Goal: Information Seeking & Learning: Learn about a topic

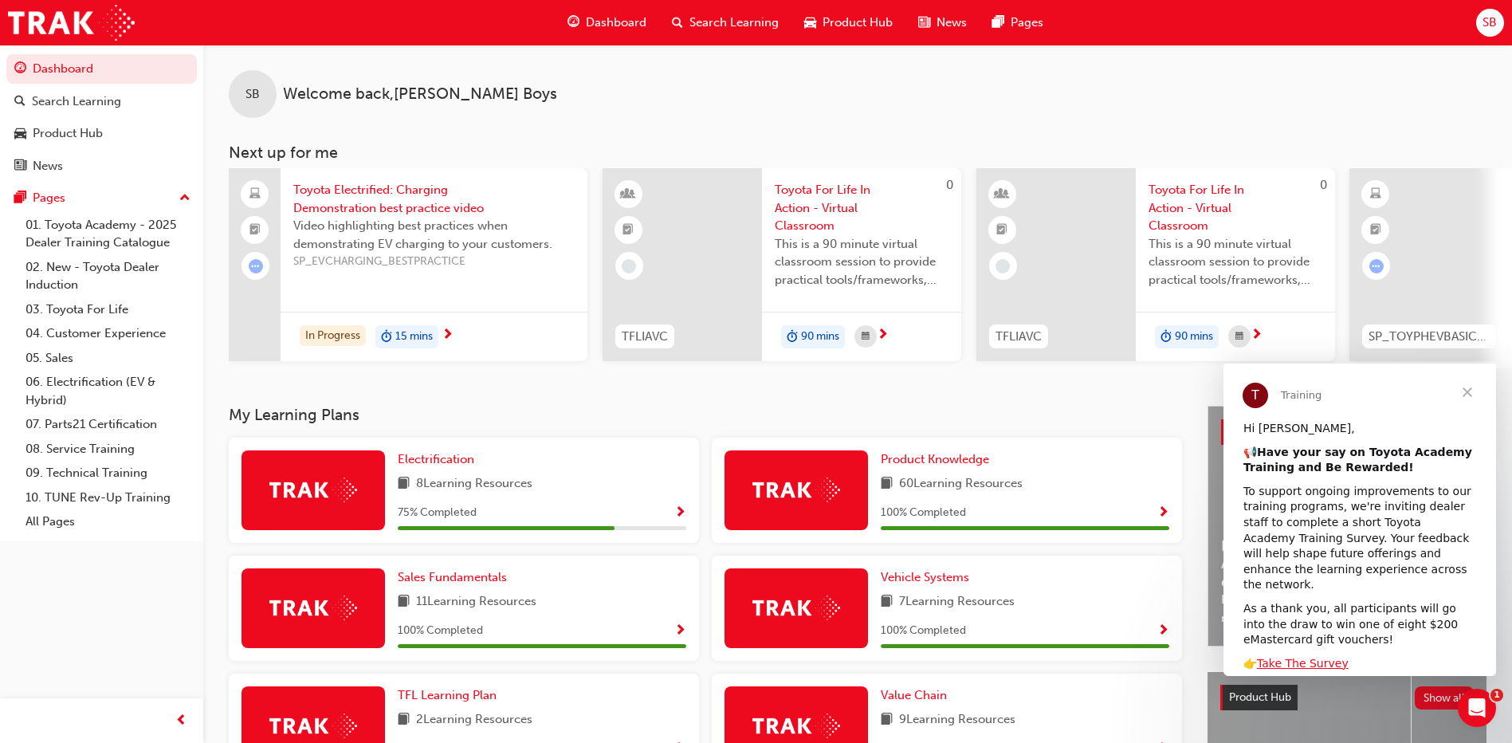
click at [379, 214] on span "Toyota Electrified: Charging Demonstration best practice video" at bounding box center [433, 199] width 281 height 36
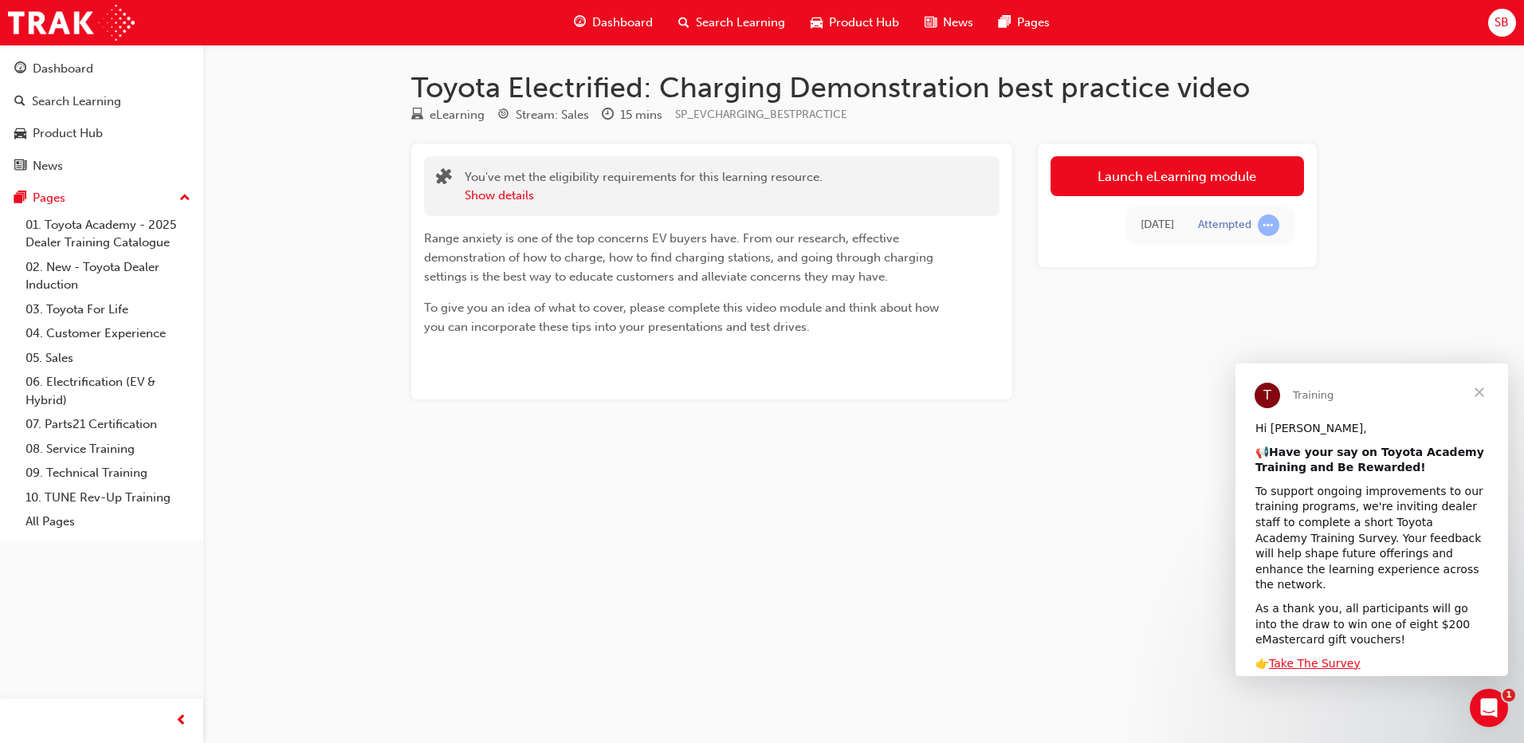
click at [1481, 394] on span "Close" at bounding box center [1478, 391] width 57 height 57
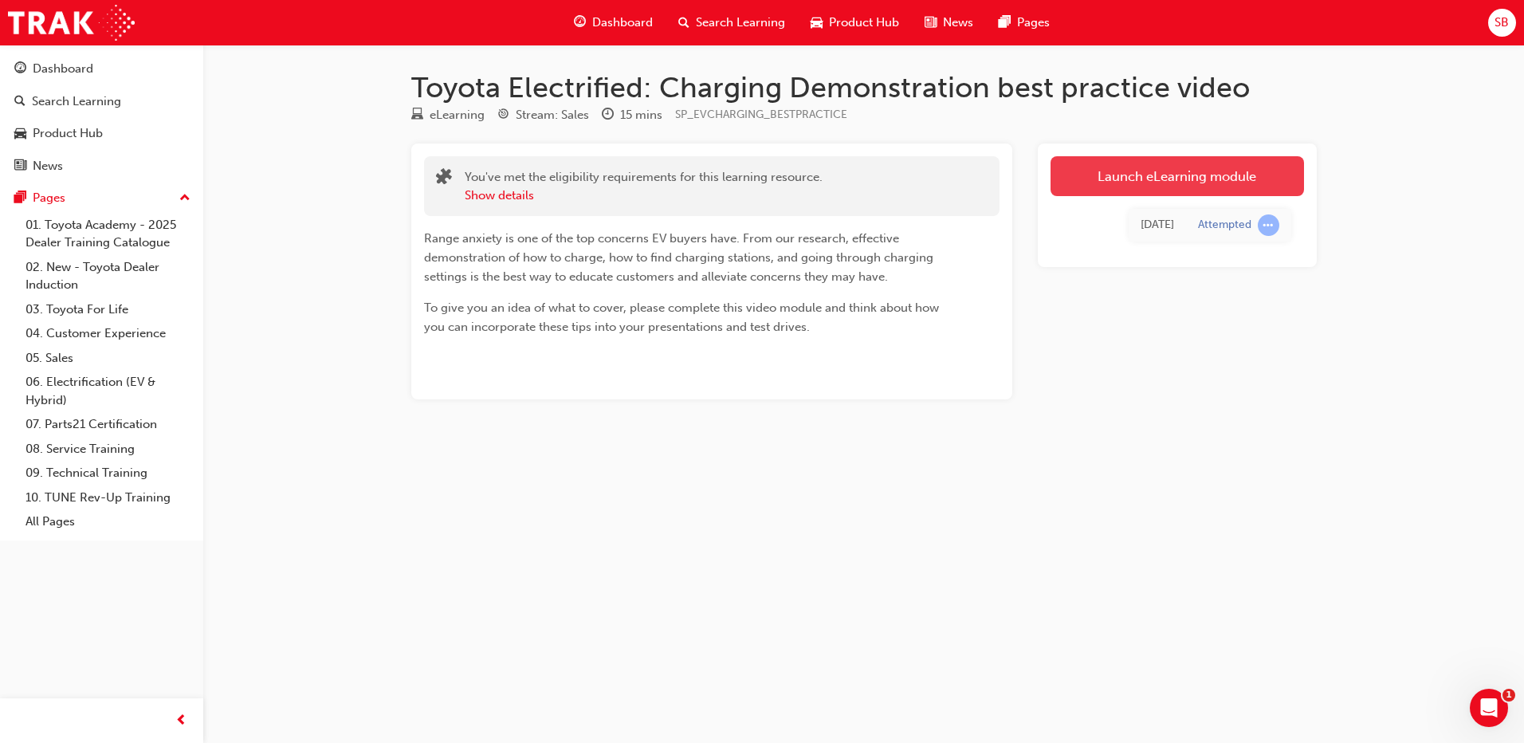
click at [1171, 180] on link "Launch eLearning module" at bounding box center [1176, 176] width 253 height 40
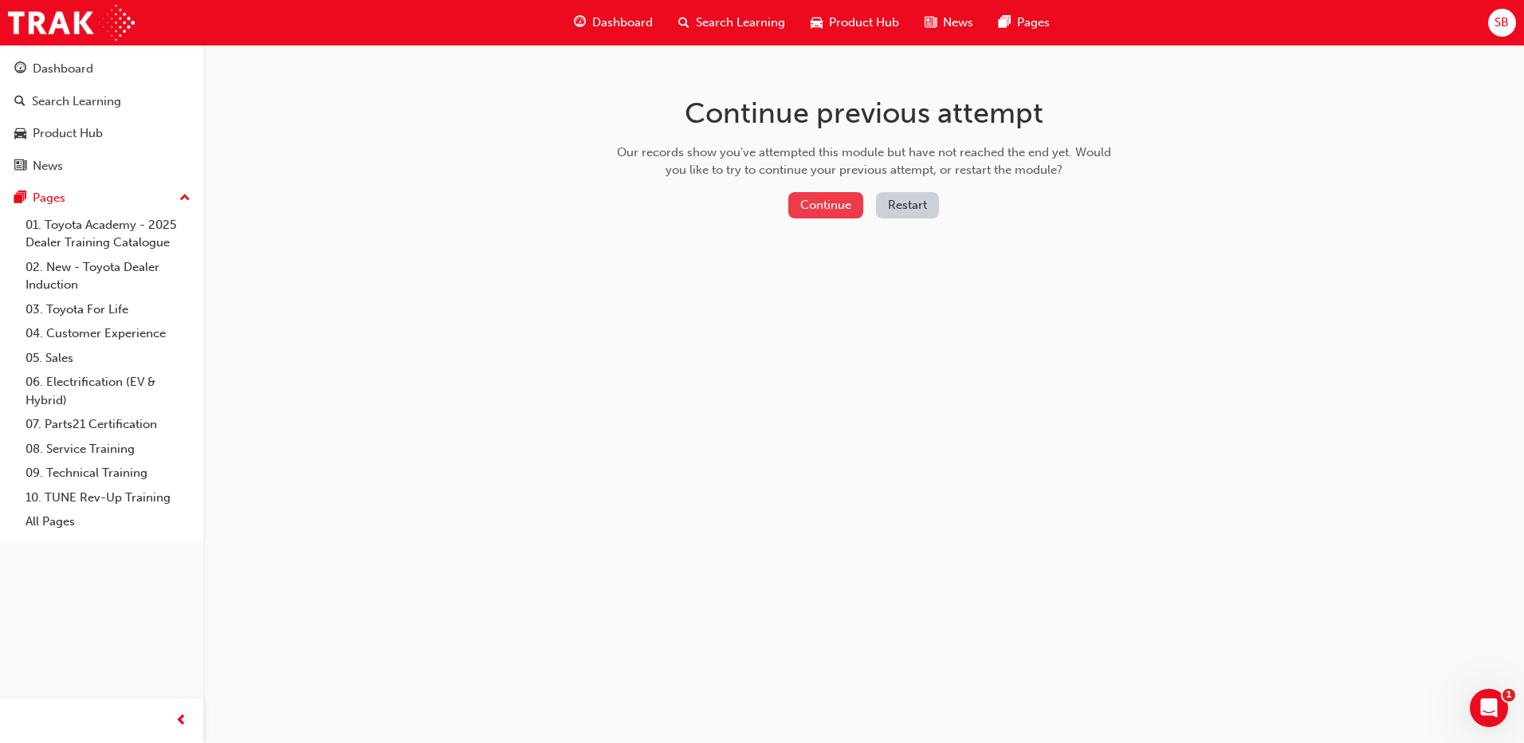
click at [793, 199] on button "Continue" at bounding box center [825, 205] width 75 height 26
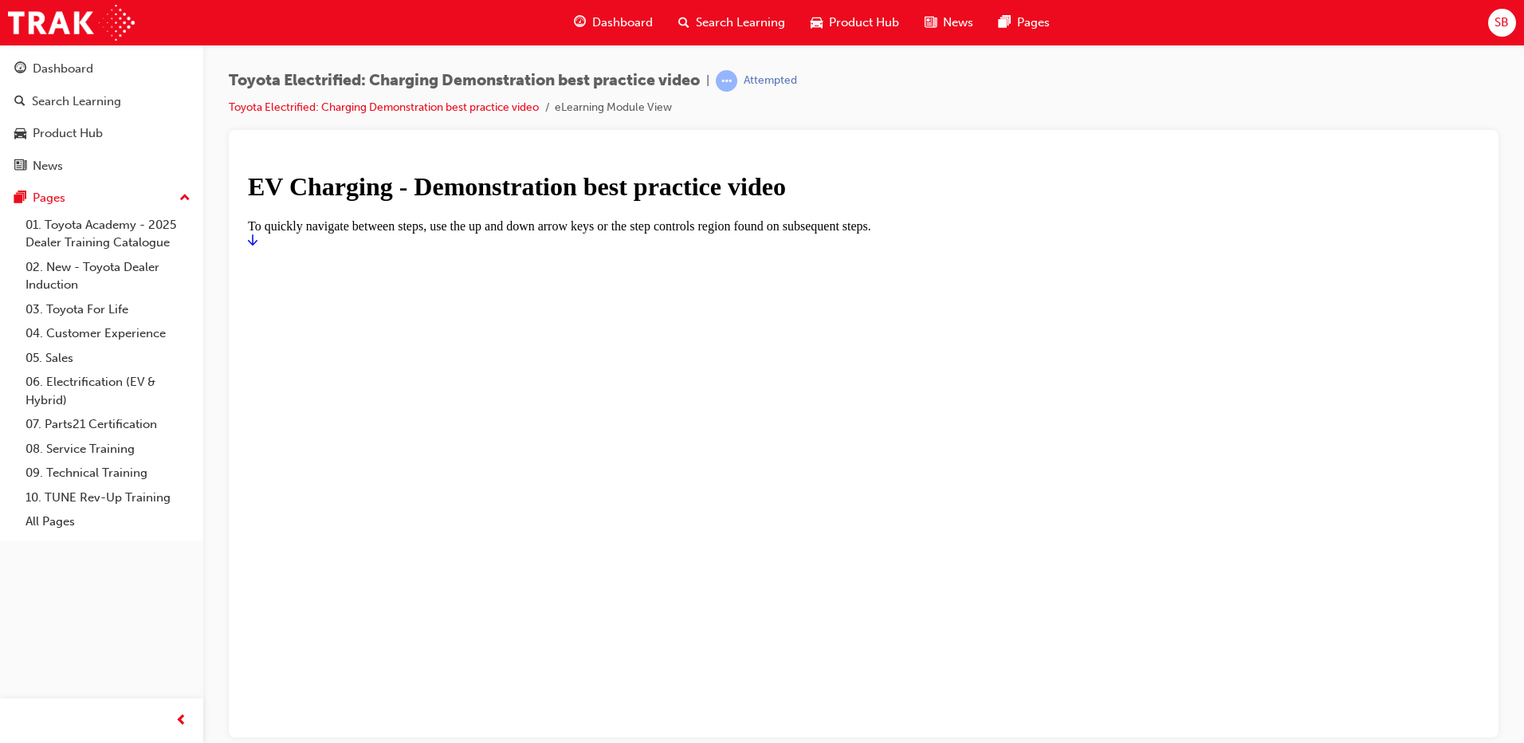
click at [257, 245] on icon "Start" at bounding box center [253, 239] width 10 height 13
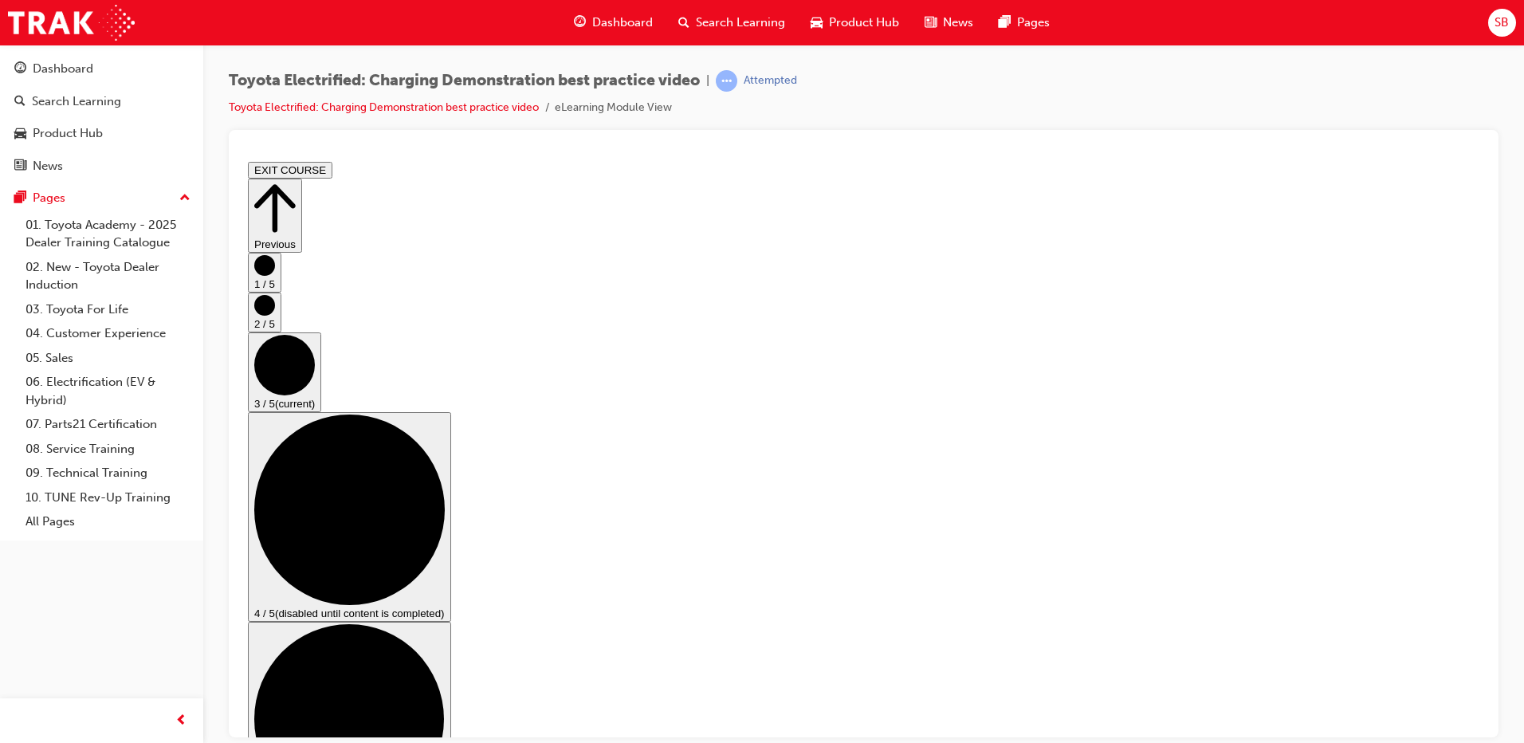
scroll to position [33, 0]
drag, startPoint x: 958, startPoint y: 320, endPoint x: 591, endPoint y: 210, distance: 382.9
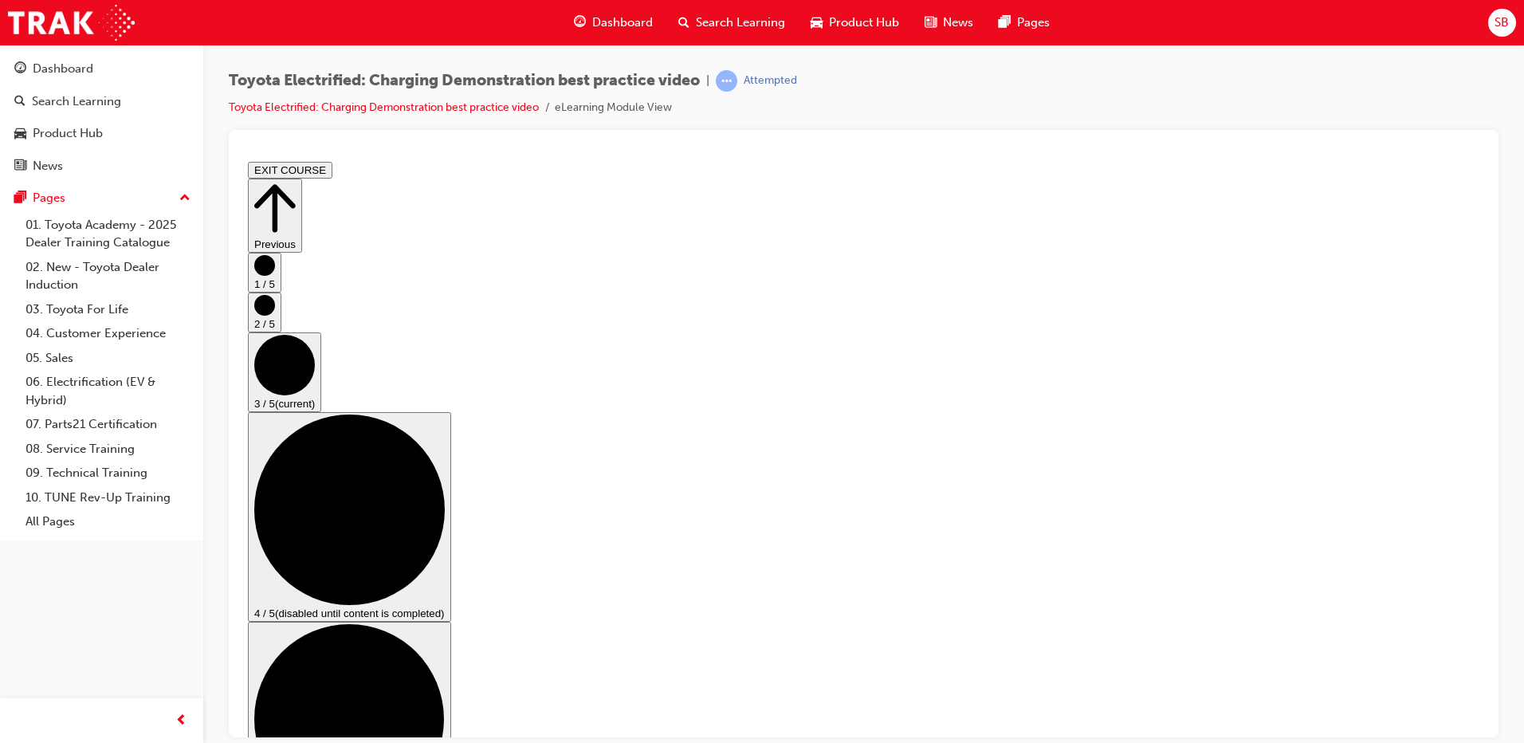
scroll to position [199, 0]
checkbox input "true"
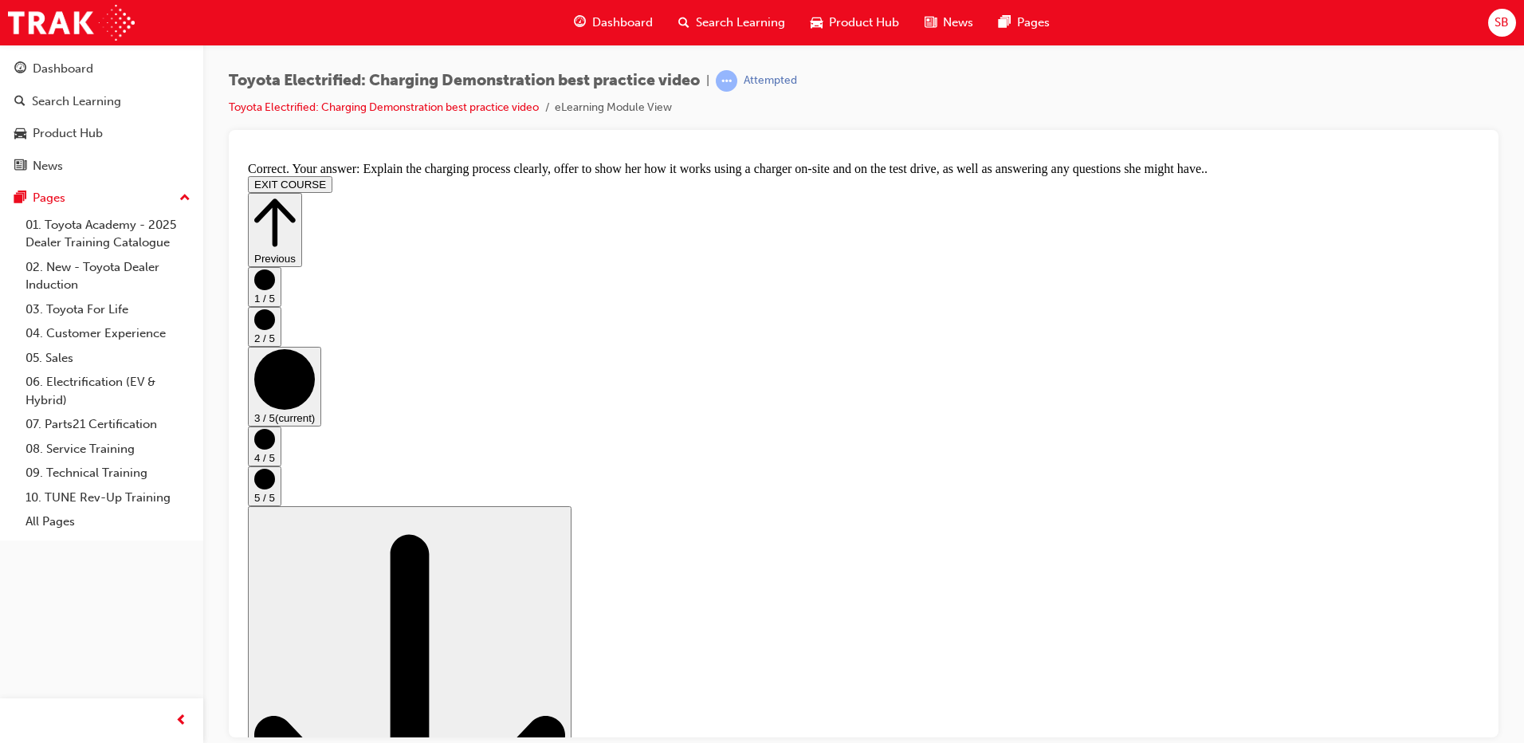
scroll to position [284, 0]
click at [1426, 701] on div "Scroll page down (disabled because this is the bottom of the page) Go to next s…" at bounding box center [863, 721] width 1231 height 433
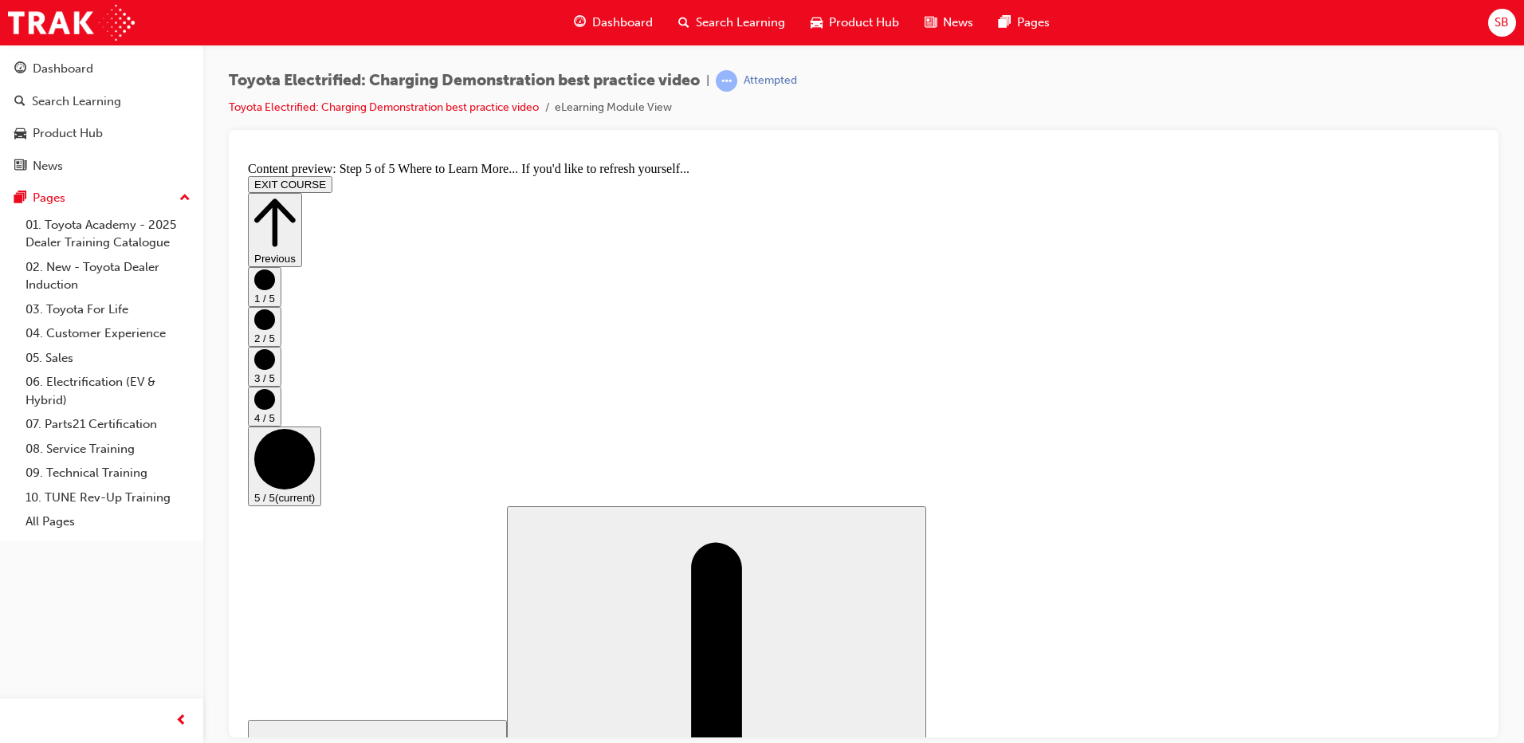
scroll to position [151, 0]
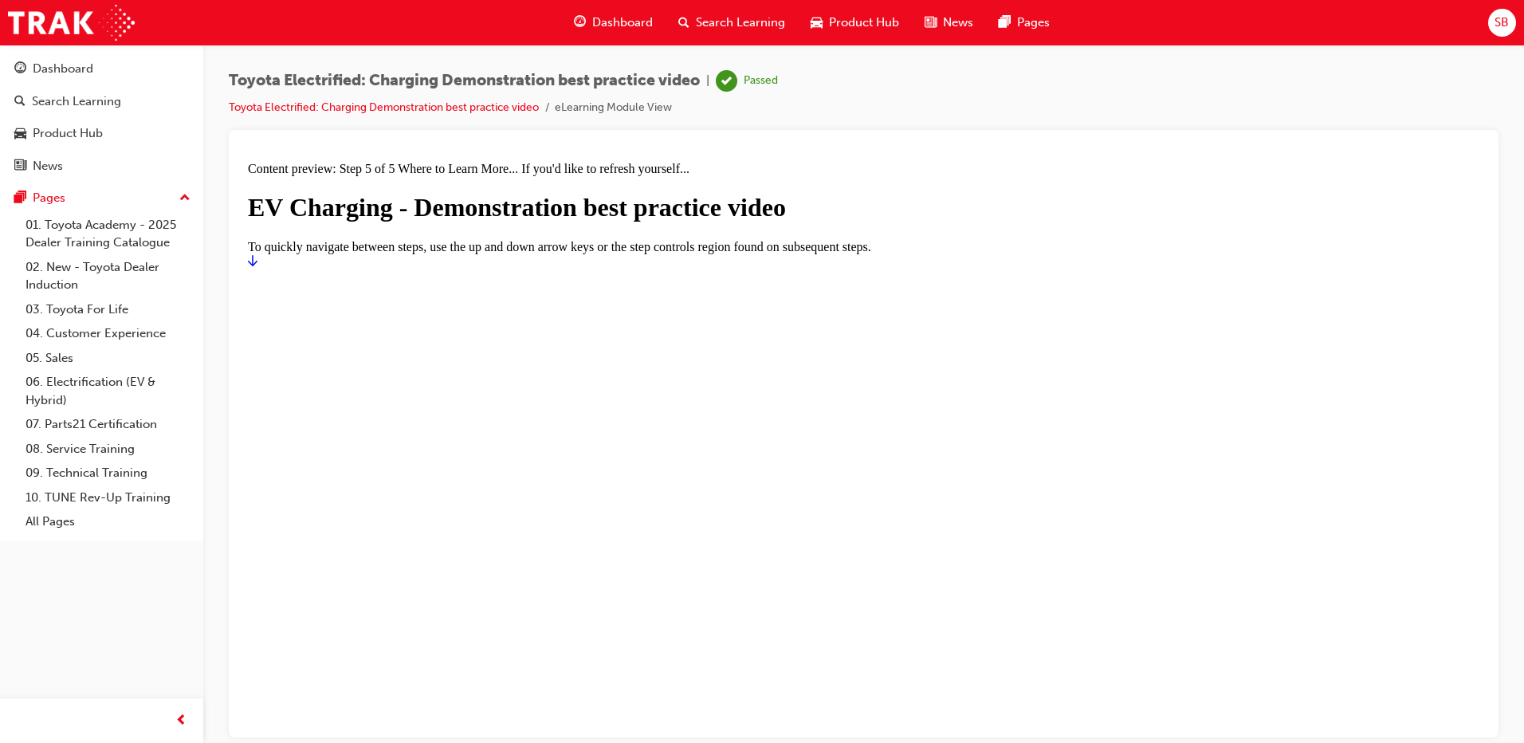
click at [257, 266] on icon "Start" at bounding box center [253, 259] width 10 height 13
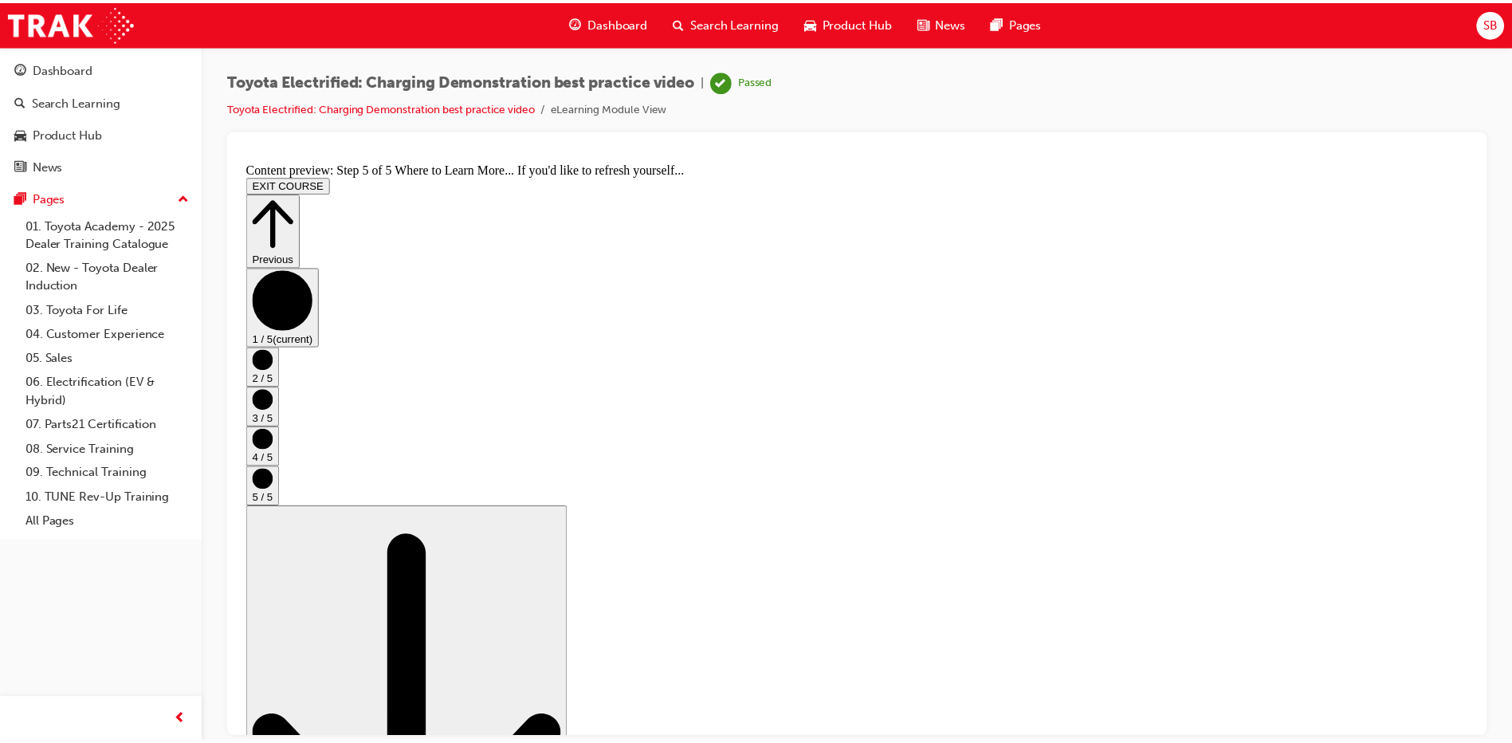
scroll to position [0, 0]
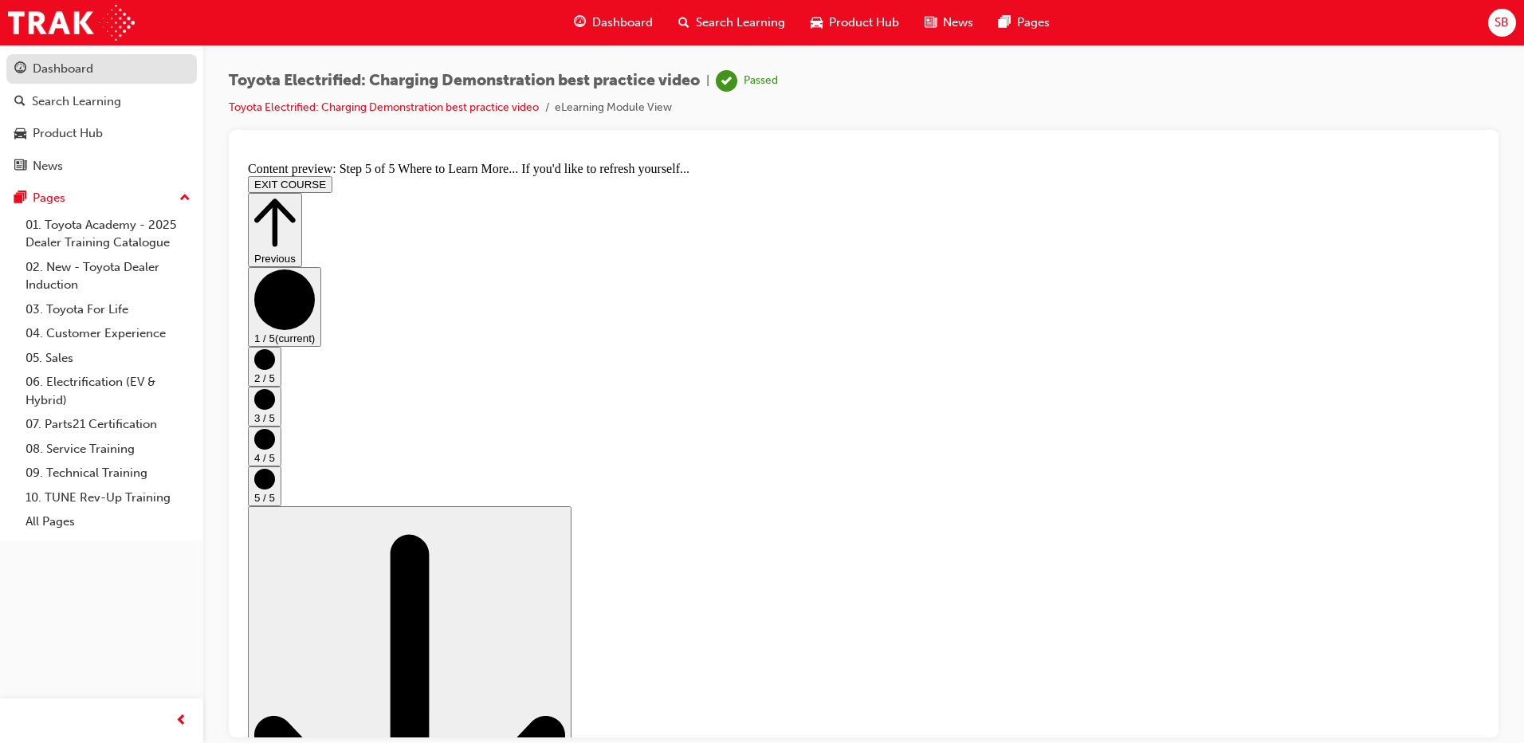
click at [47, 76] on div "Dashboard" at bounding box center [63, 69] width 61 height 18
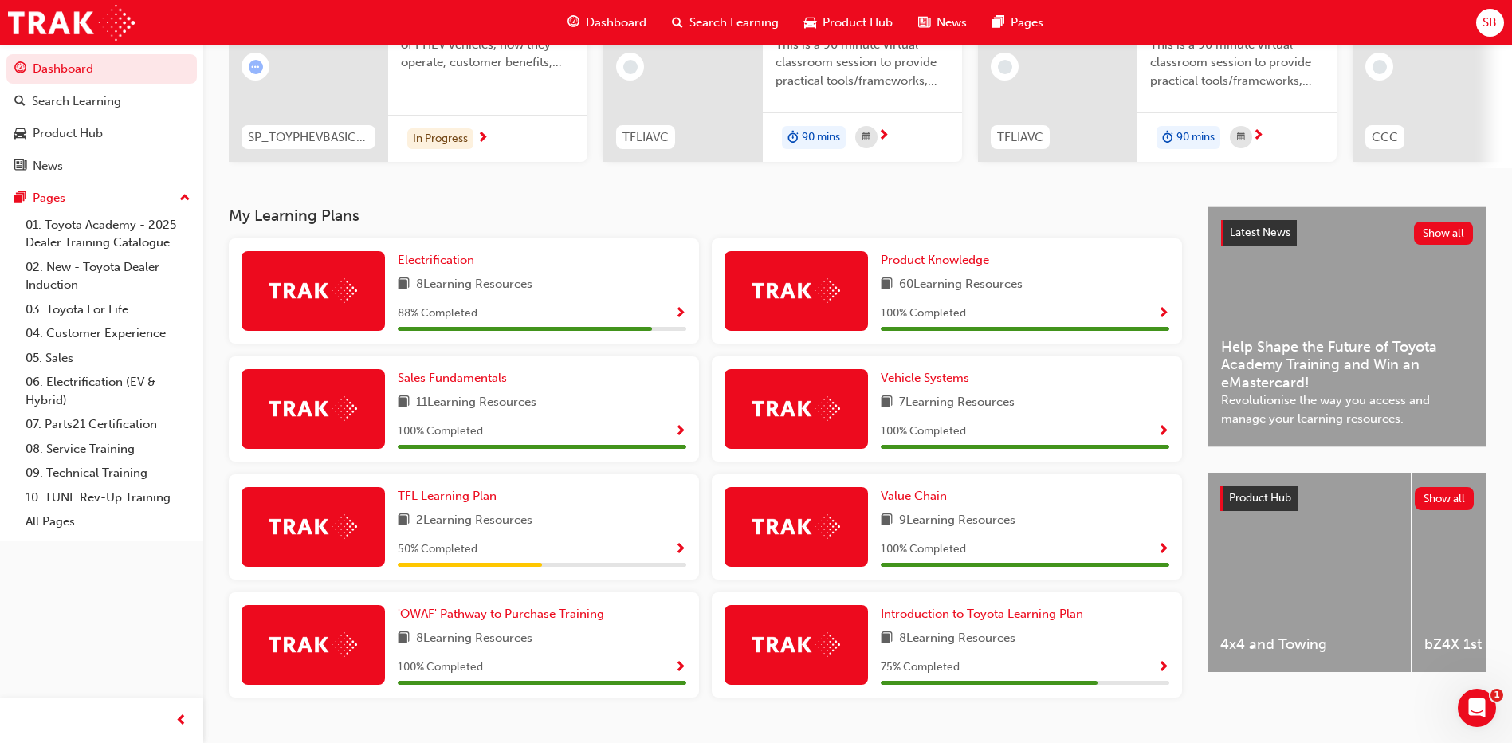
scroll to position [238, 0]
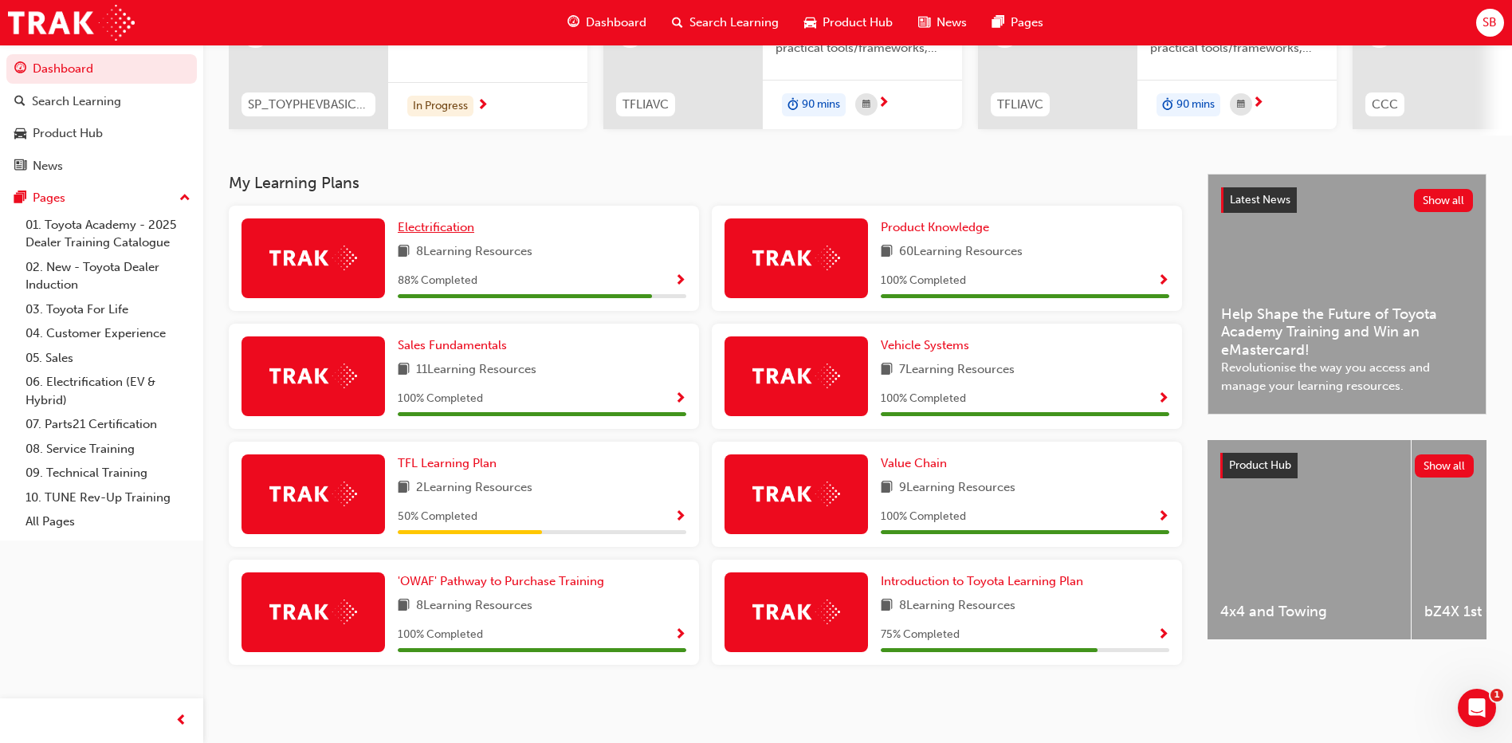
click at [428, 226] on span "Electrification" at bounding box center [436, 227] width 76 height 14
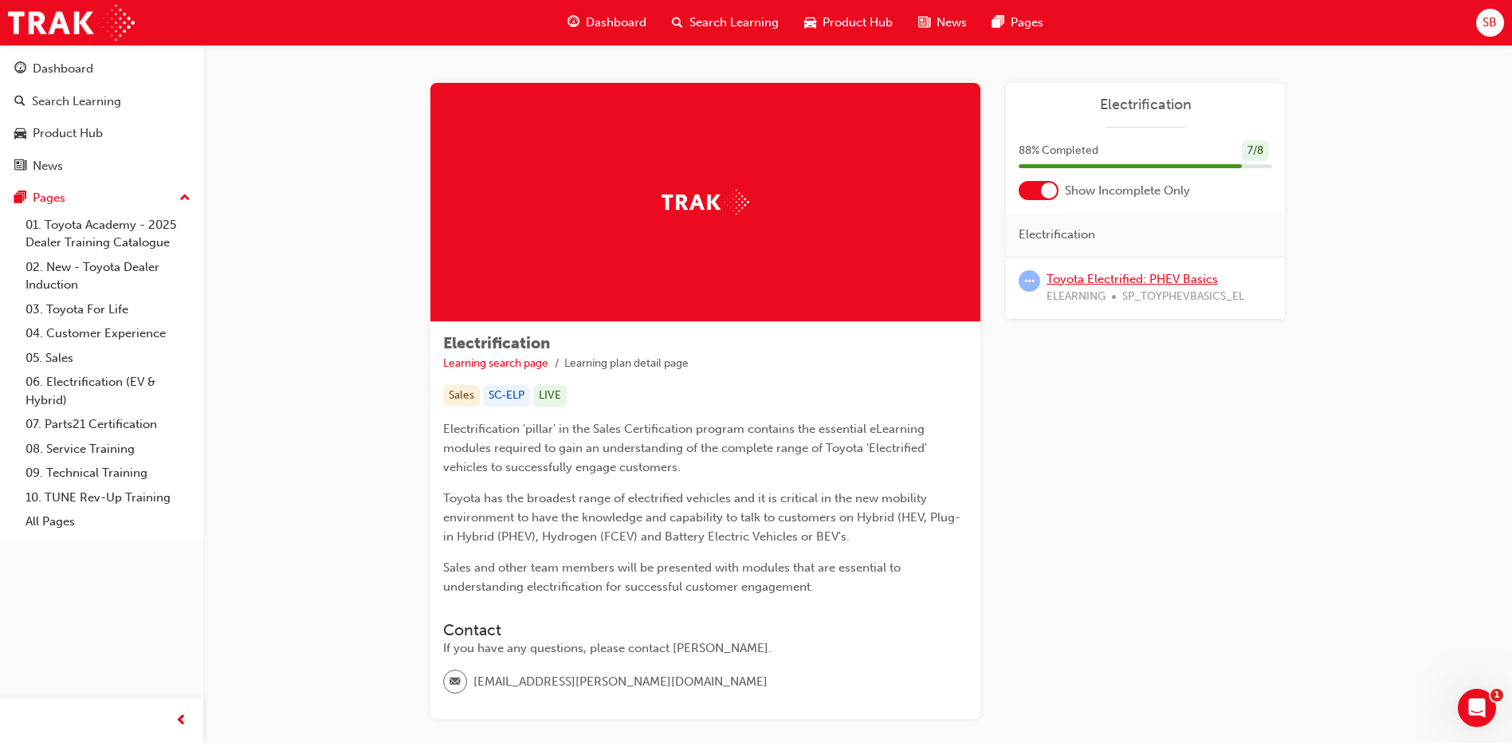
click at [1145, 282] on link "Toyota Electrified: PHEV Basics" at bounding box center [1131, 279] width 171 height 14
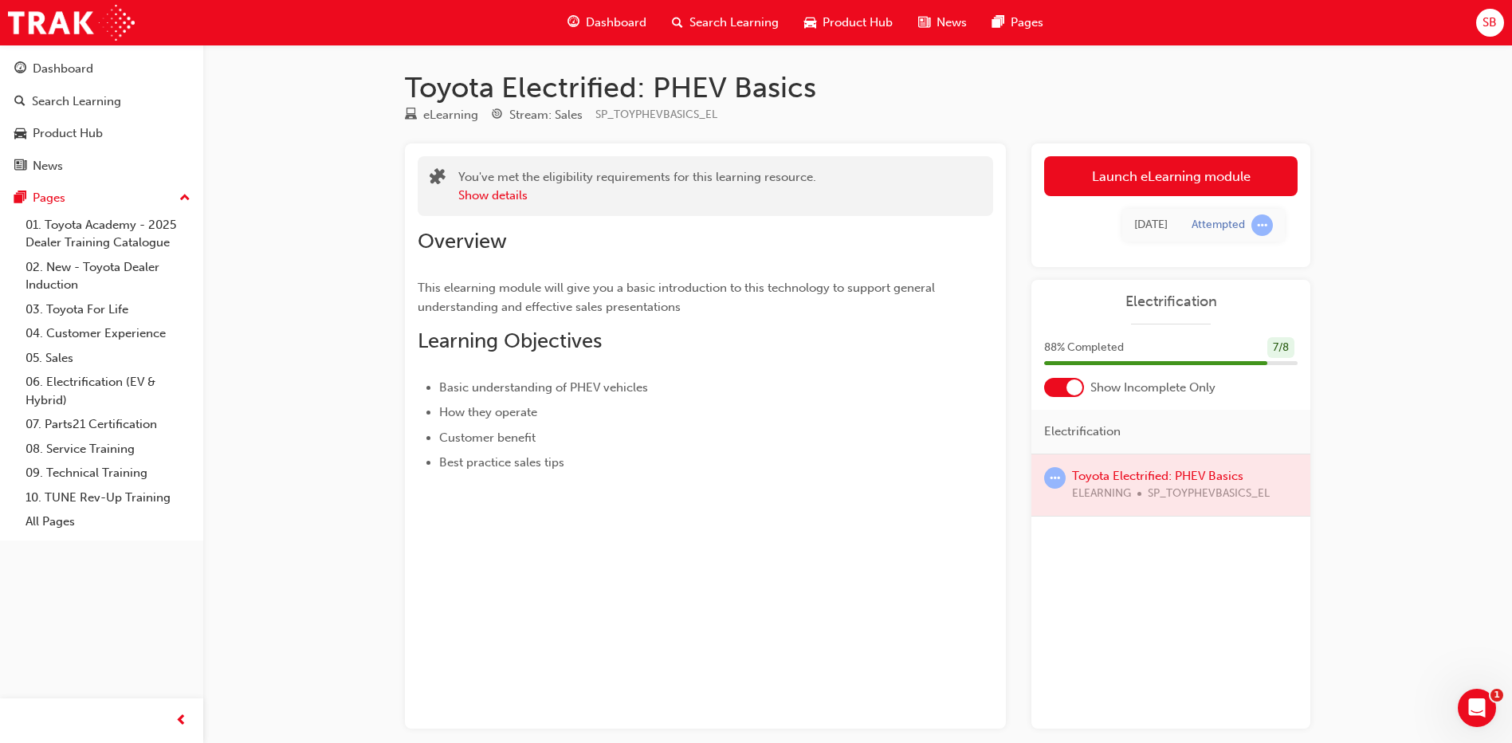
scroll to position [40, 0]
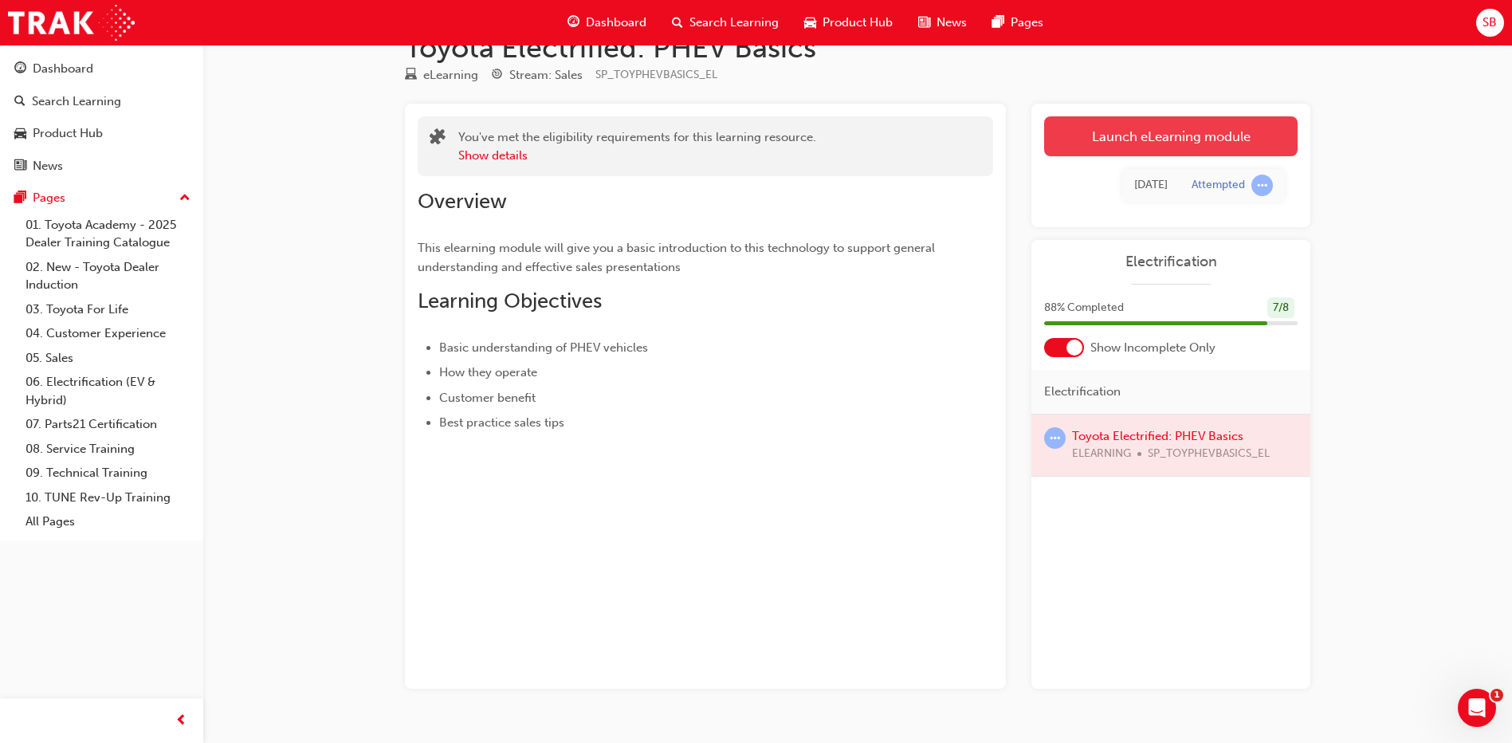
click at [1128, 147] on link "Launch eLearning module" at bounding box center [1170, 136] width 253 height 40
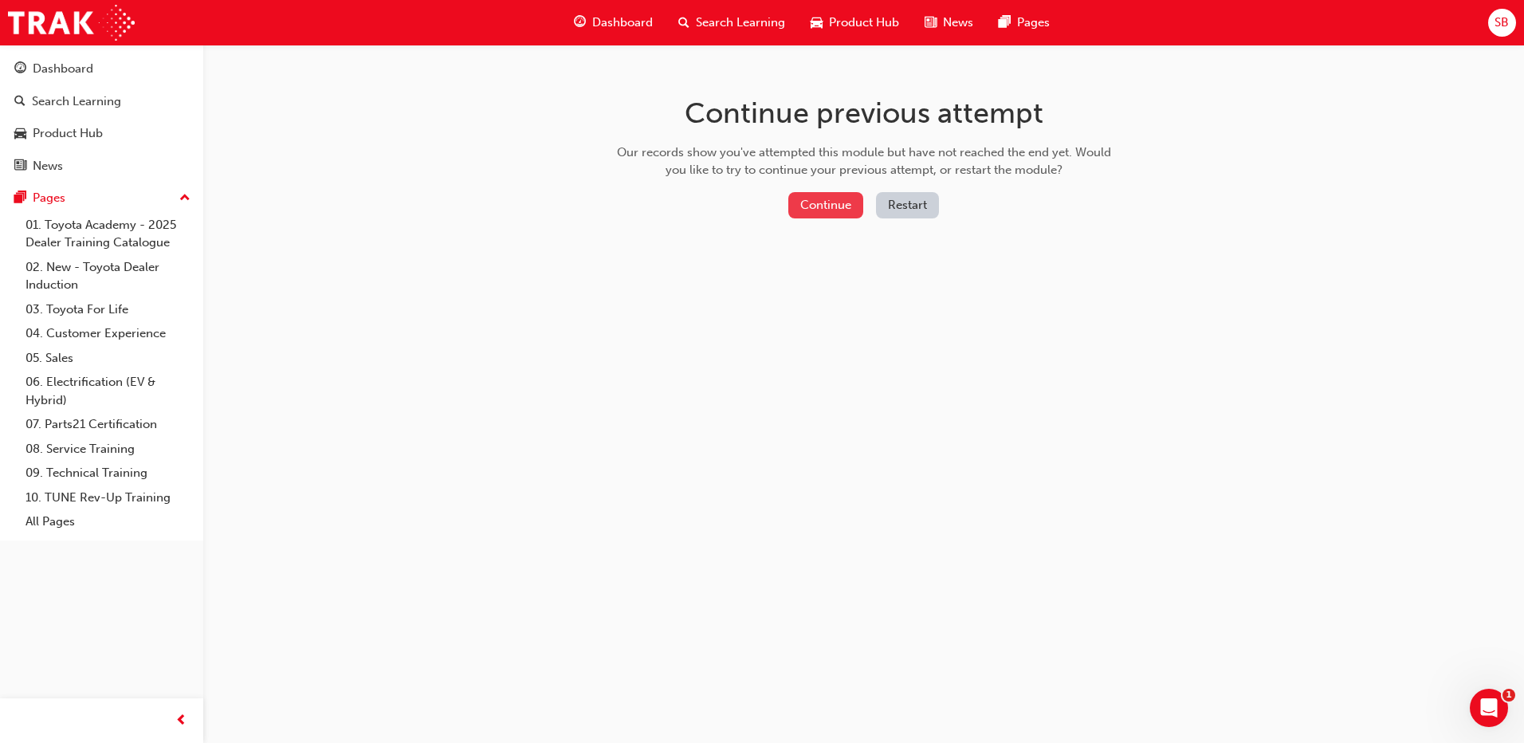
click at [811, 204] on button "Continue" at bounding box center [825, 205] width 75 height 26
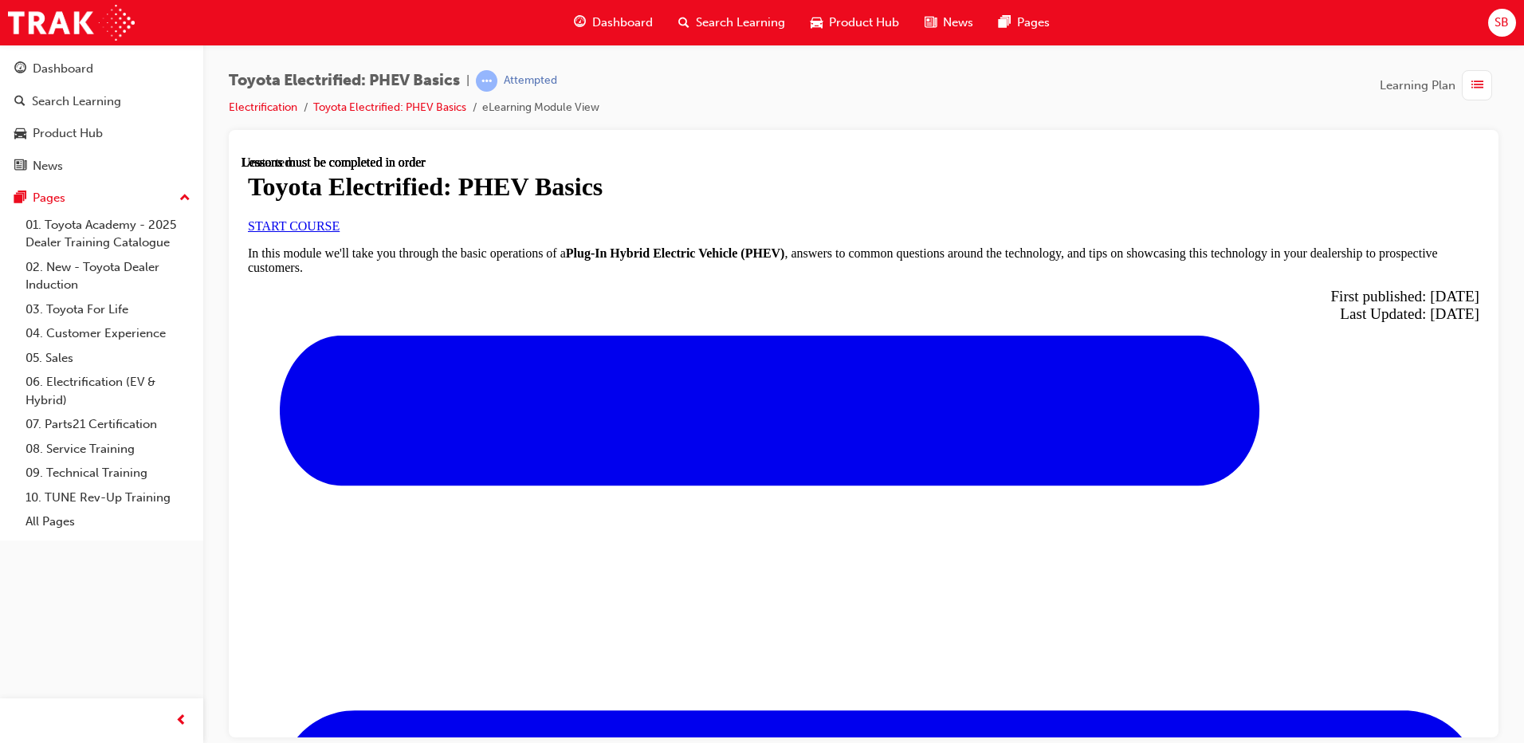
scroll to position [508, 0]
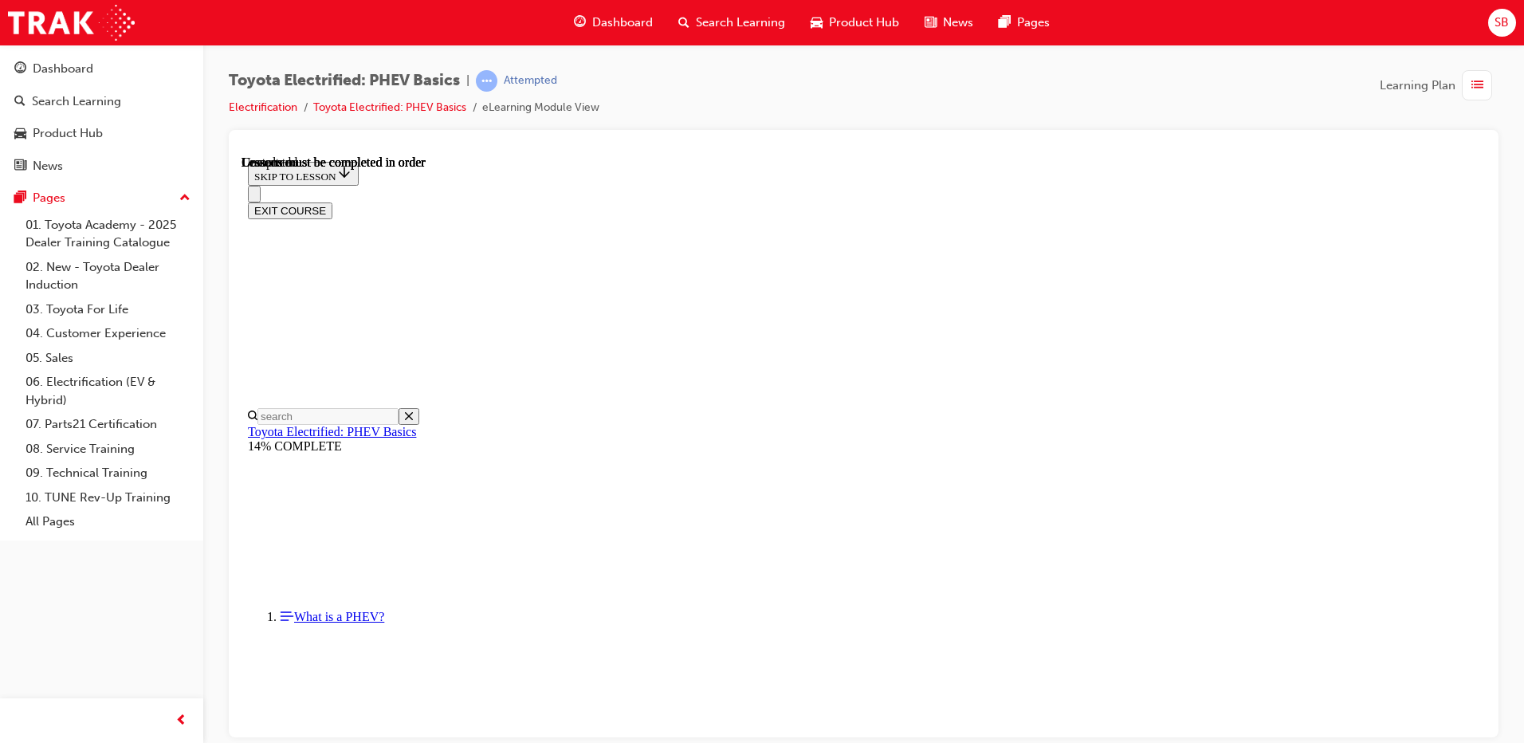
scroll to position [1085, 0]
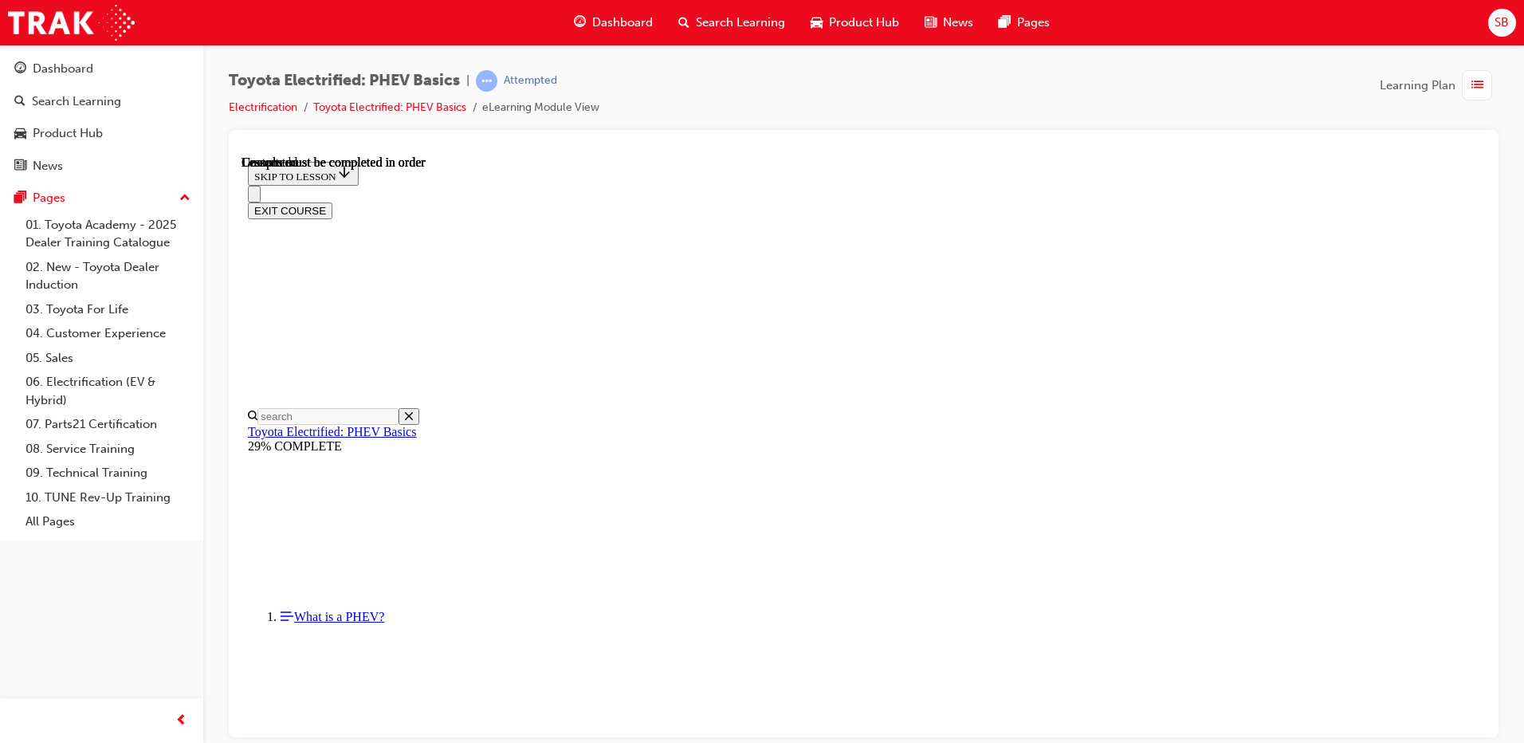
scroll to position [546, 0]
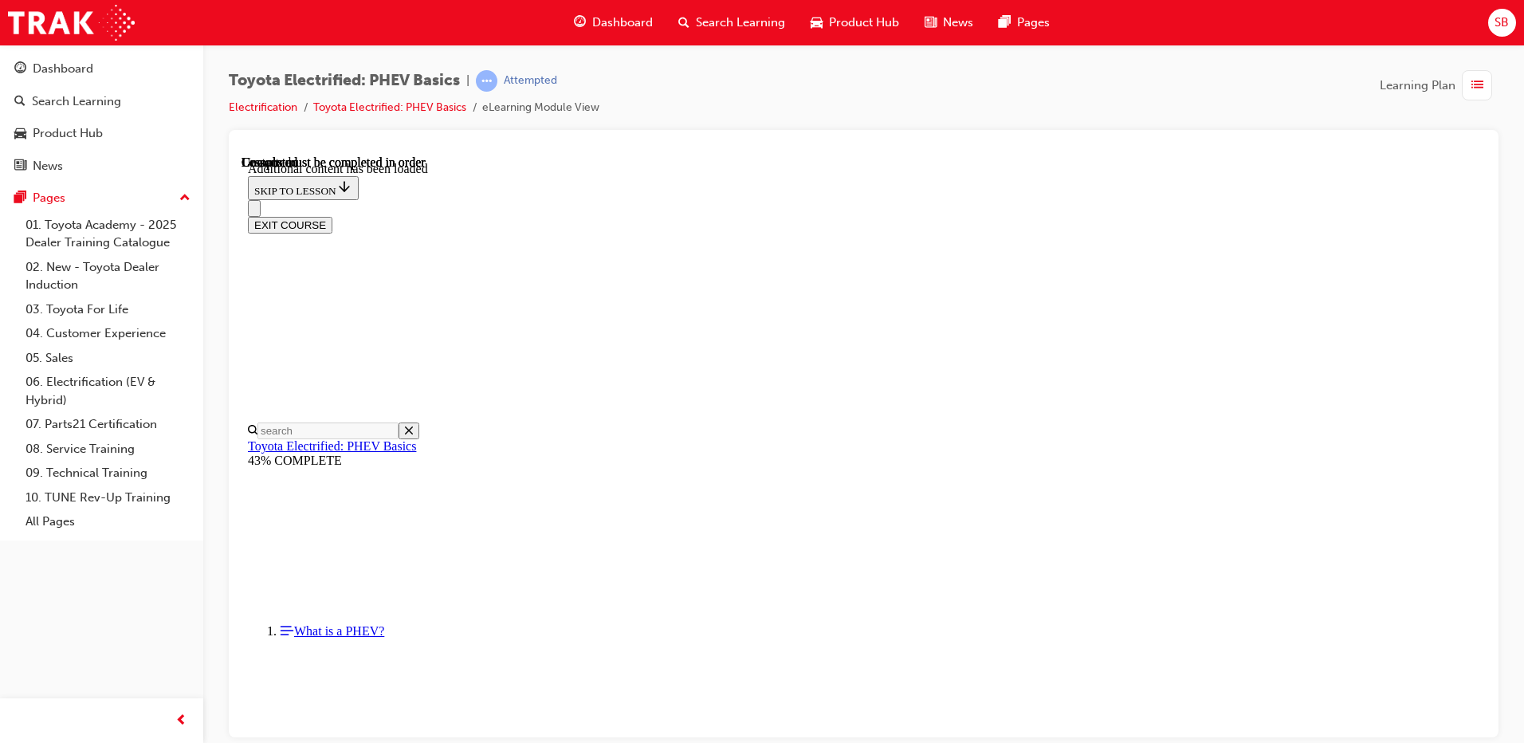
scroll to position [324, 0]
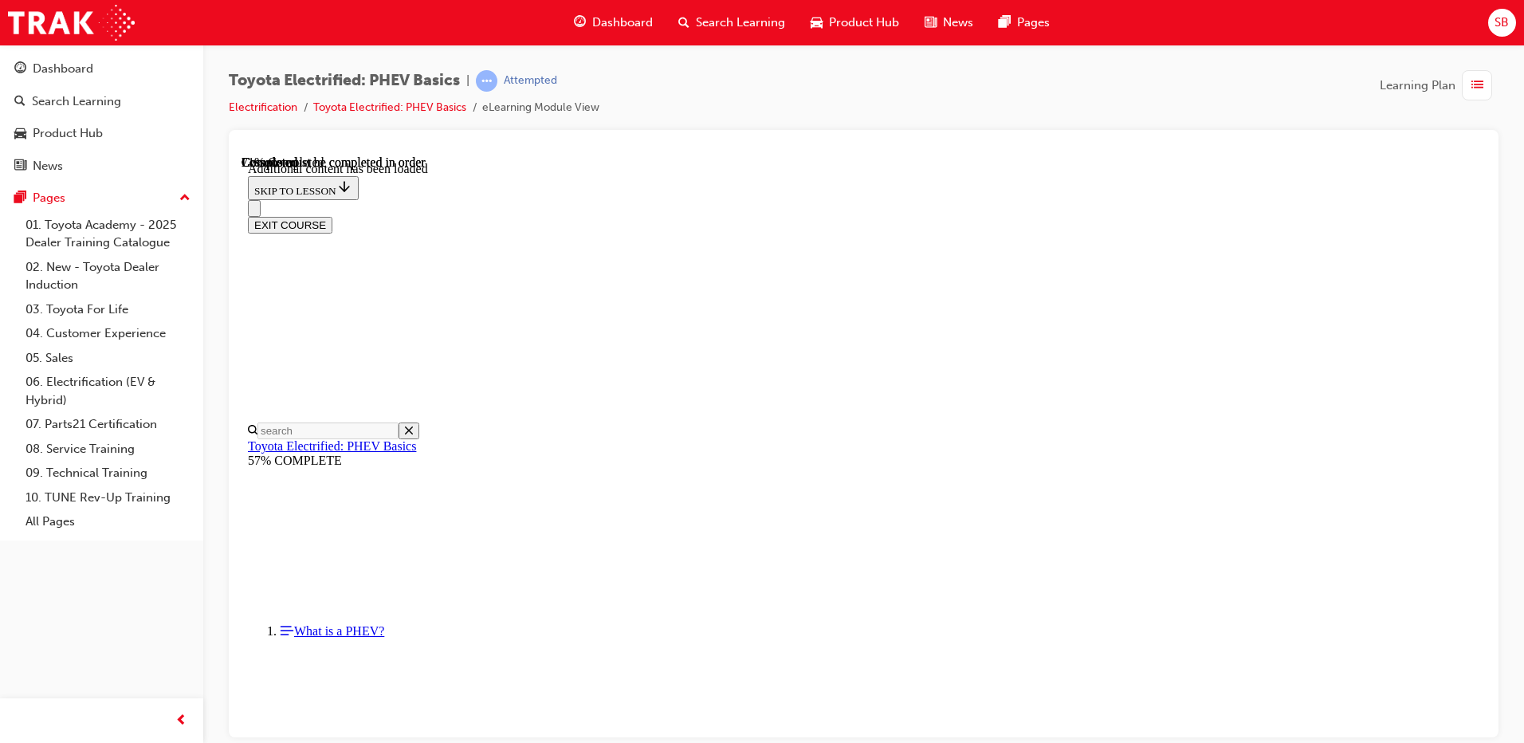
drag, startPoint x: 992, startPoint y: 670, endPoint x: 995, endPoint y: 654, distance: 16.3
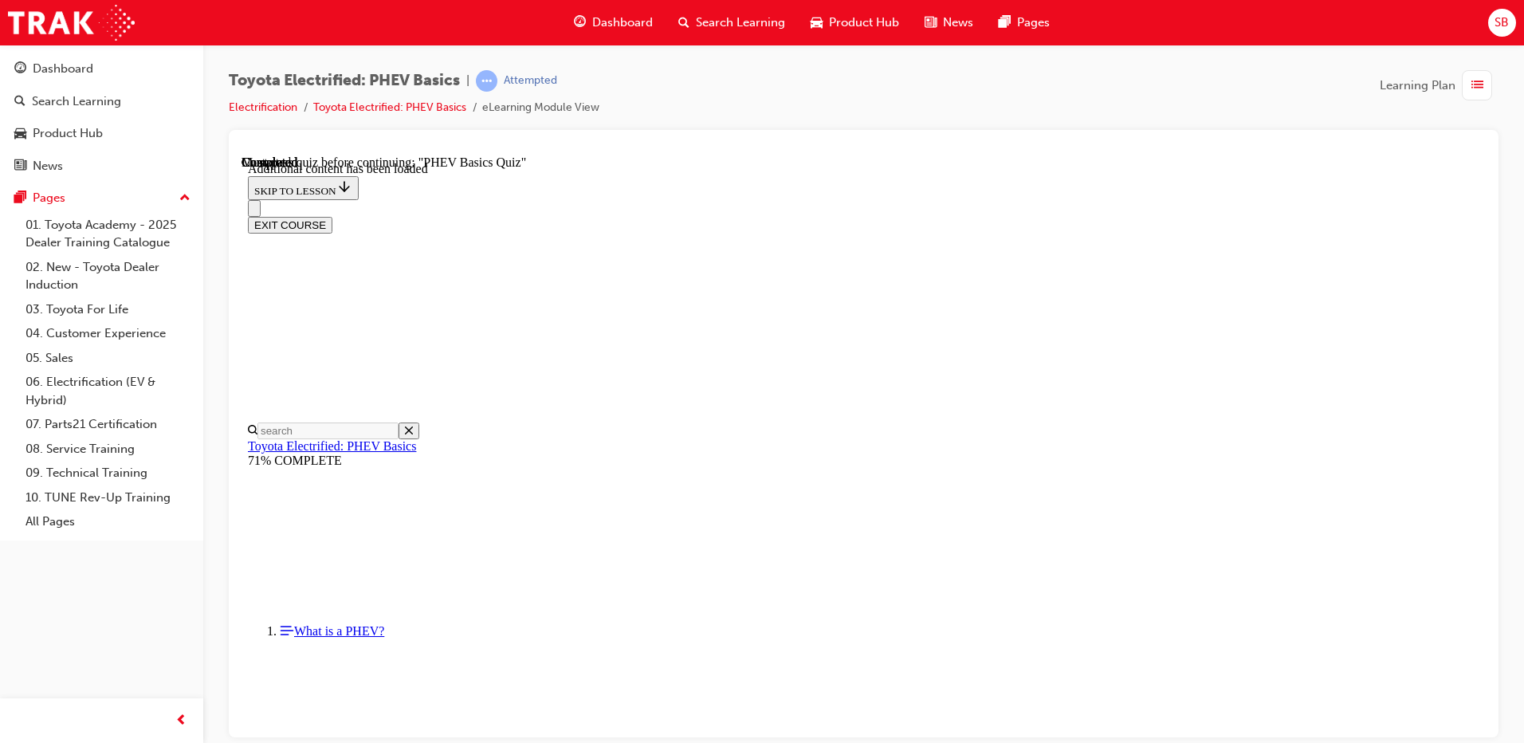
scroll to position [49, 0]
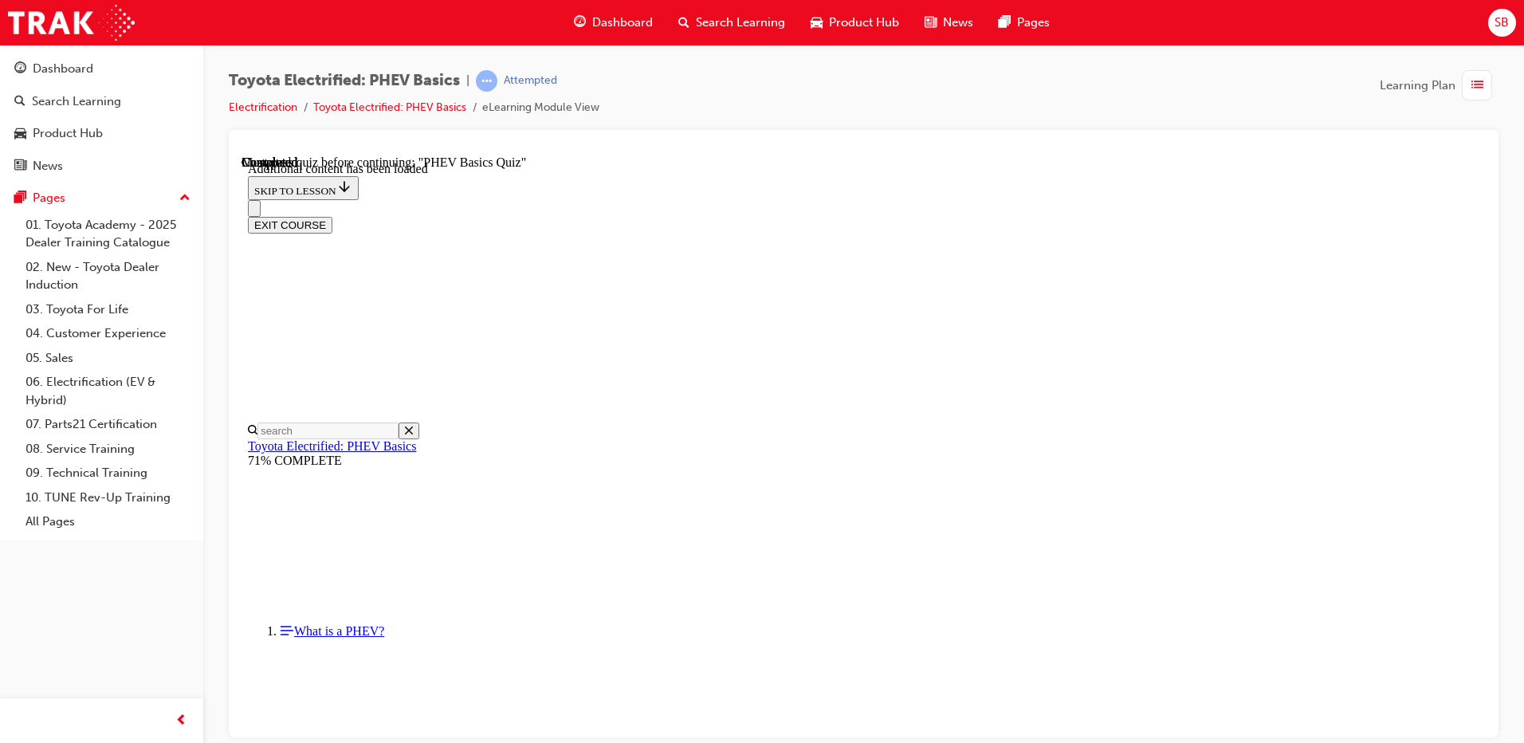
radio input "true"
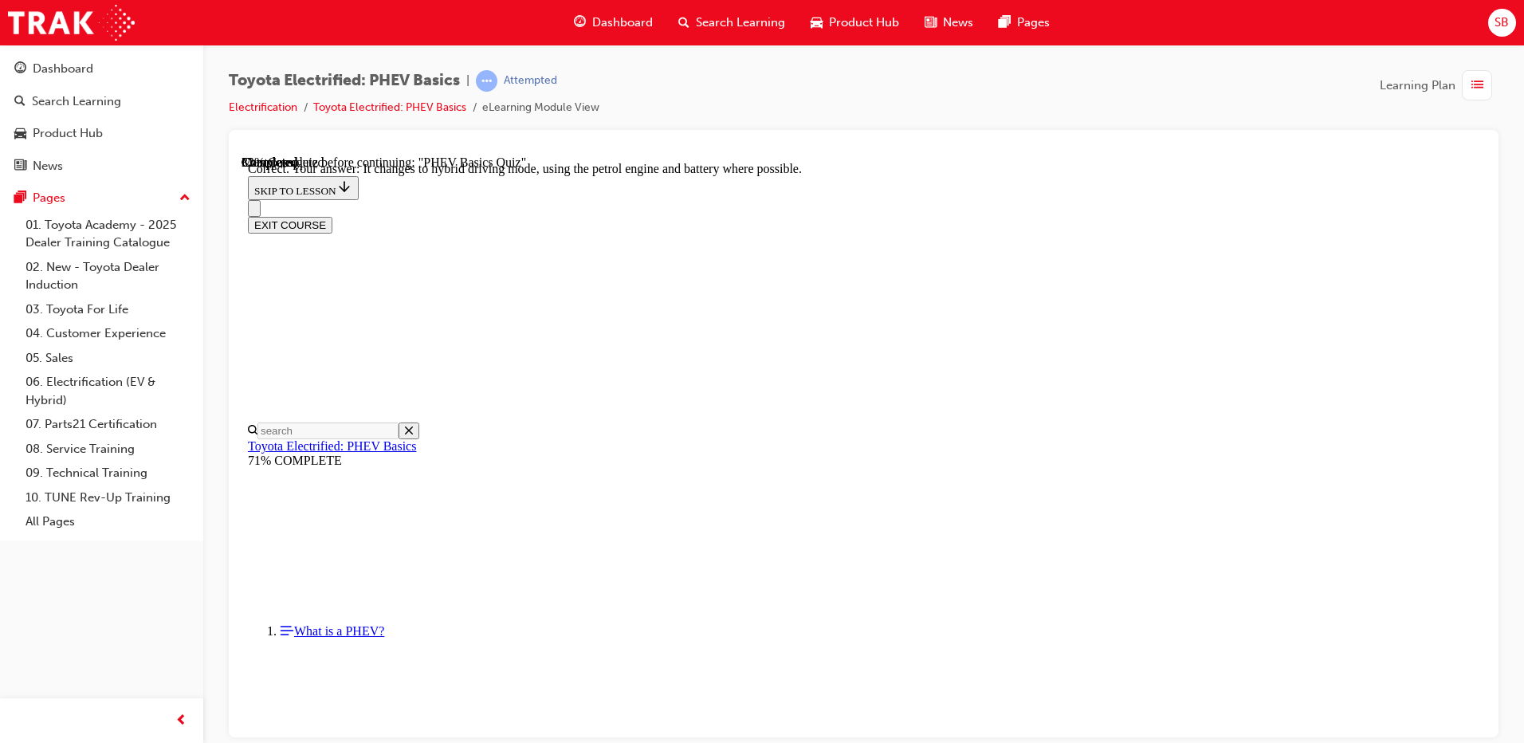
radio input "true"
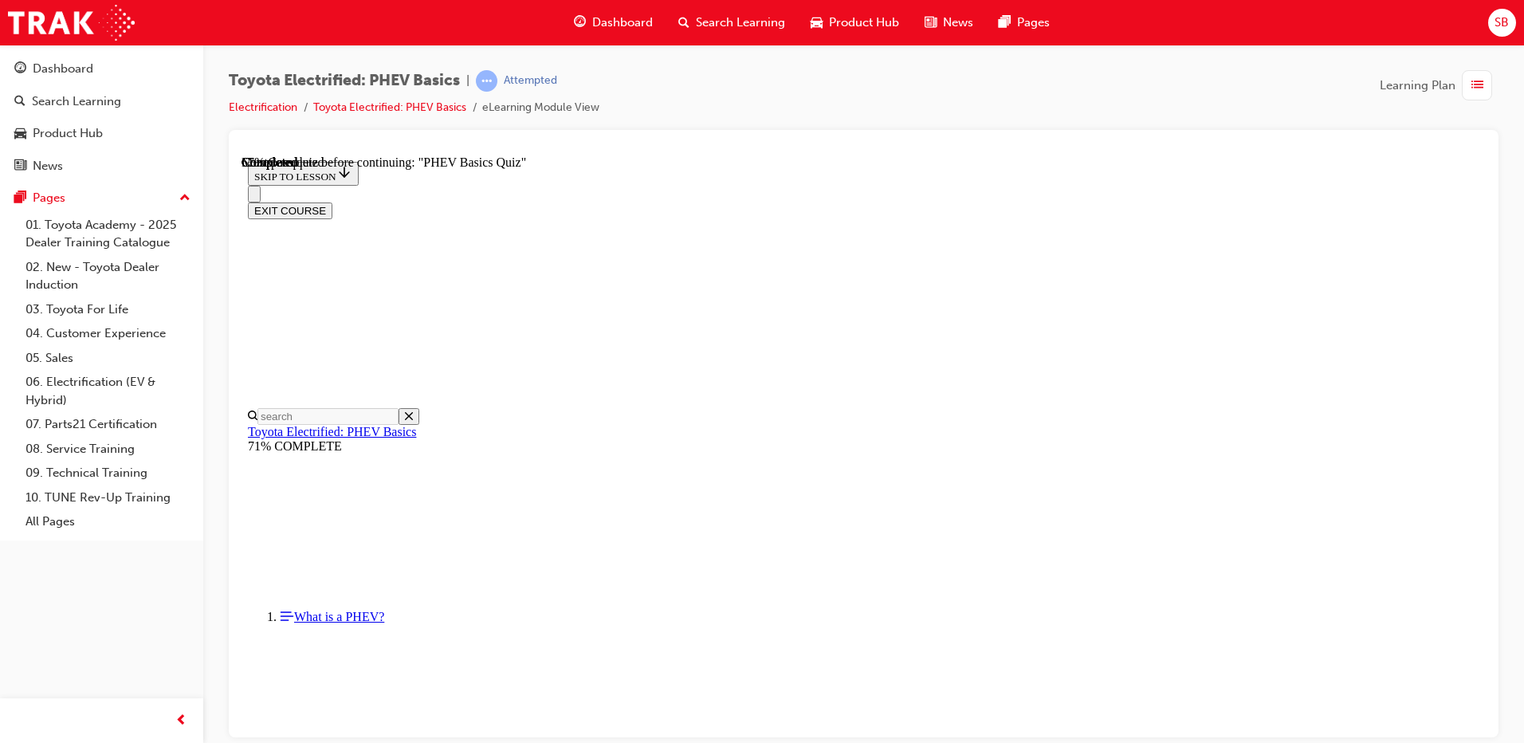
scroll to position [62, 0]
radio input "true"
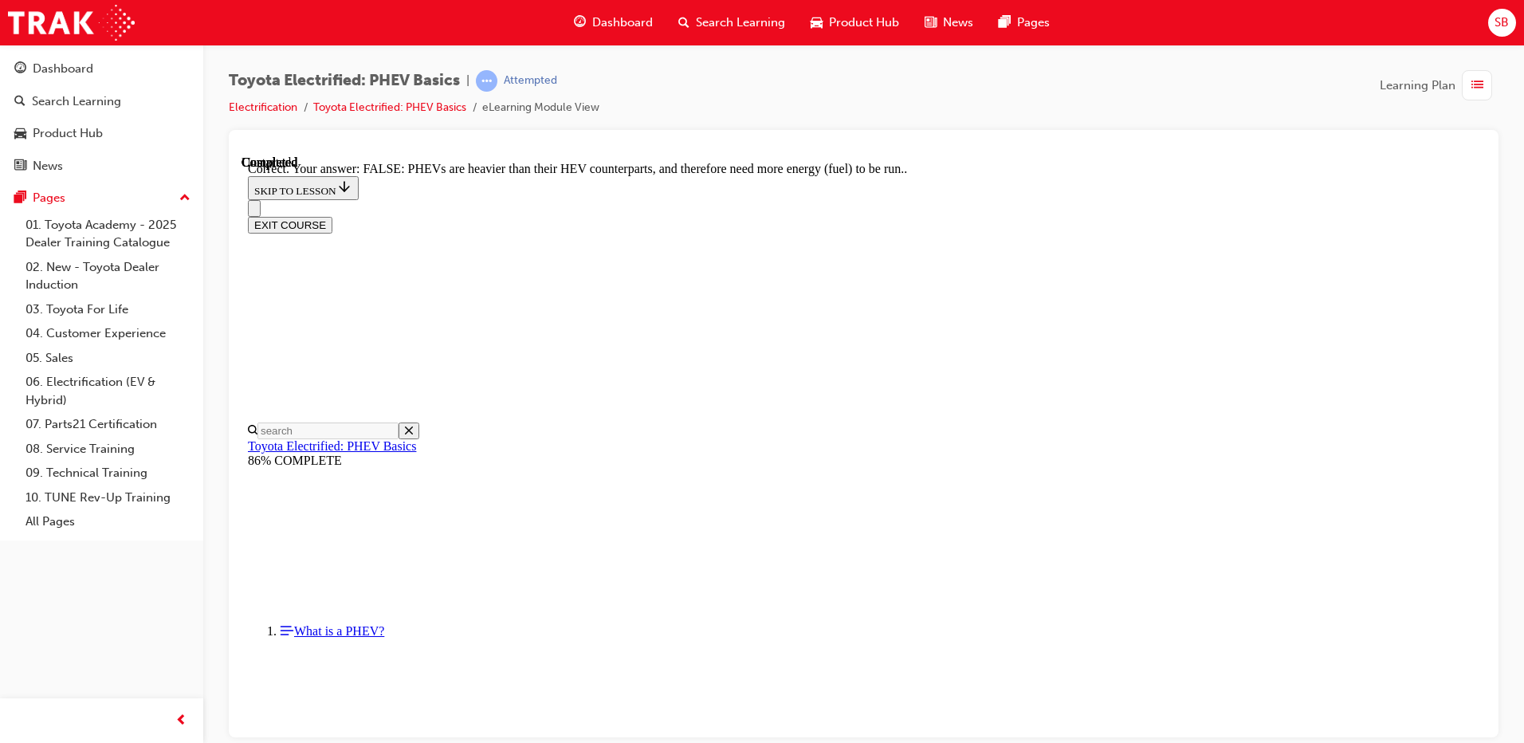
scroll to position [264, 0]
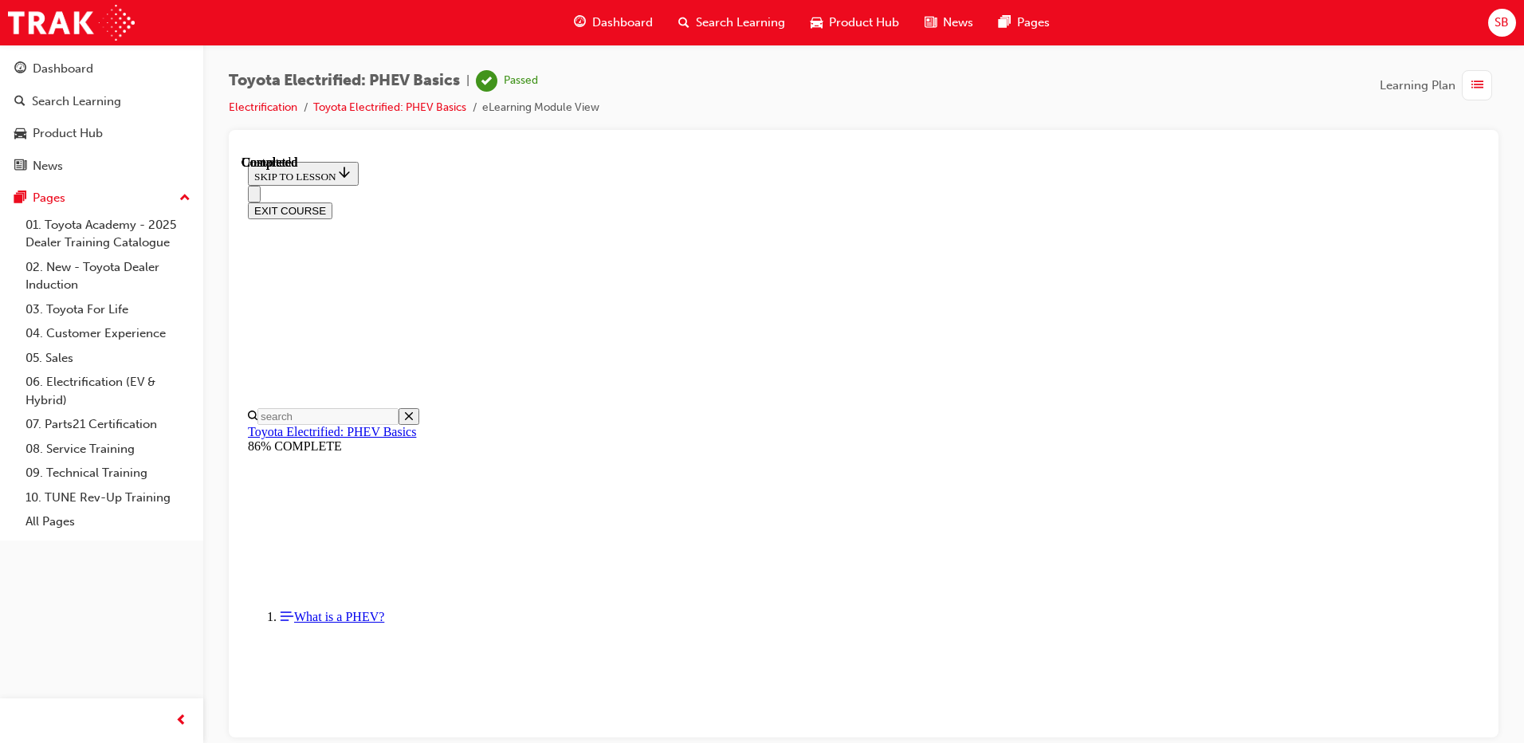
scroll to position [284, 0]
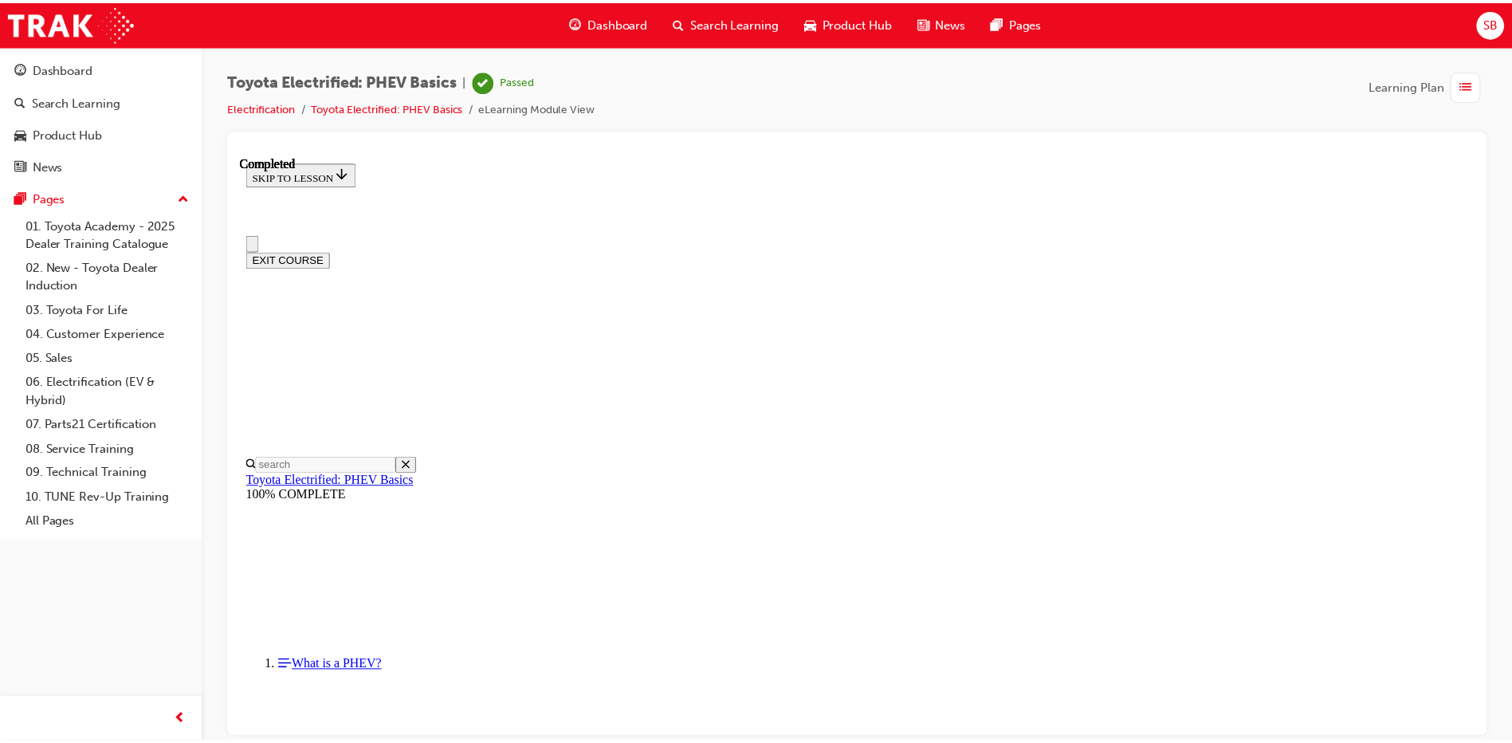
scroll to position [0, 0]
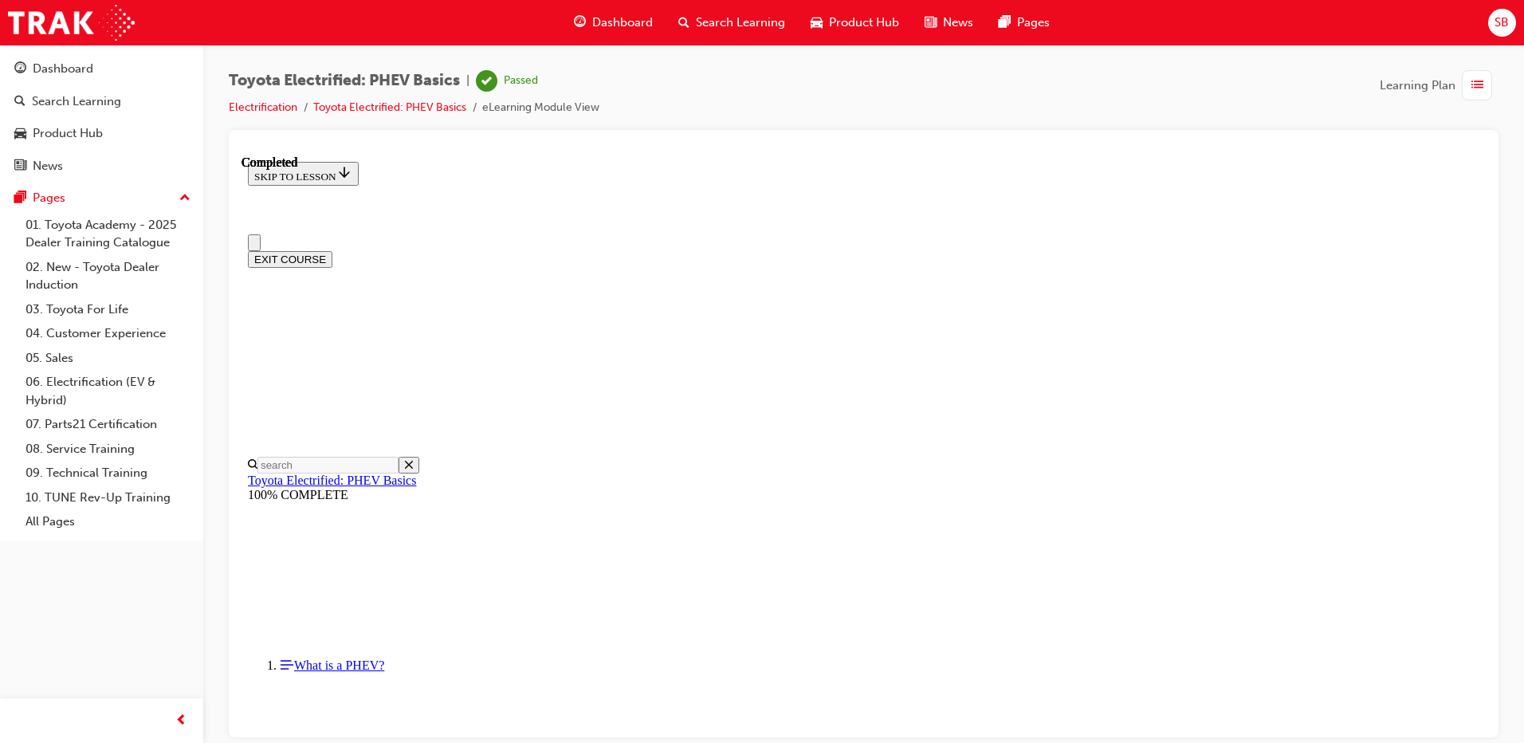
click at [596, 24] on span "Dashboard" at bounding box center [622, 23] width 61 height 18
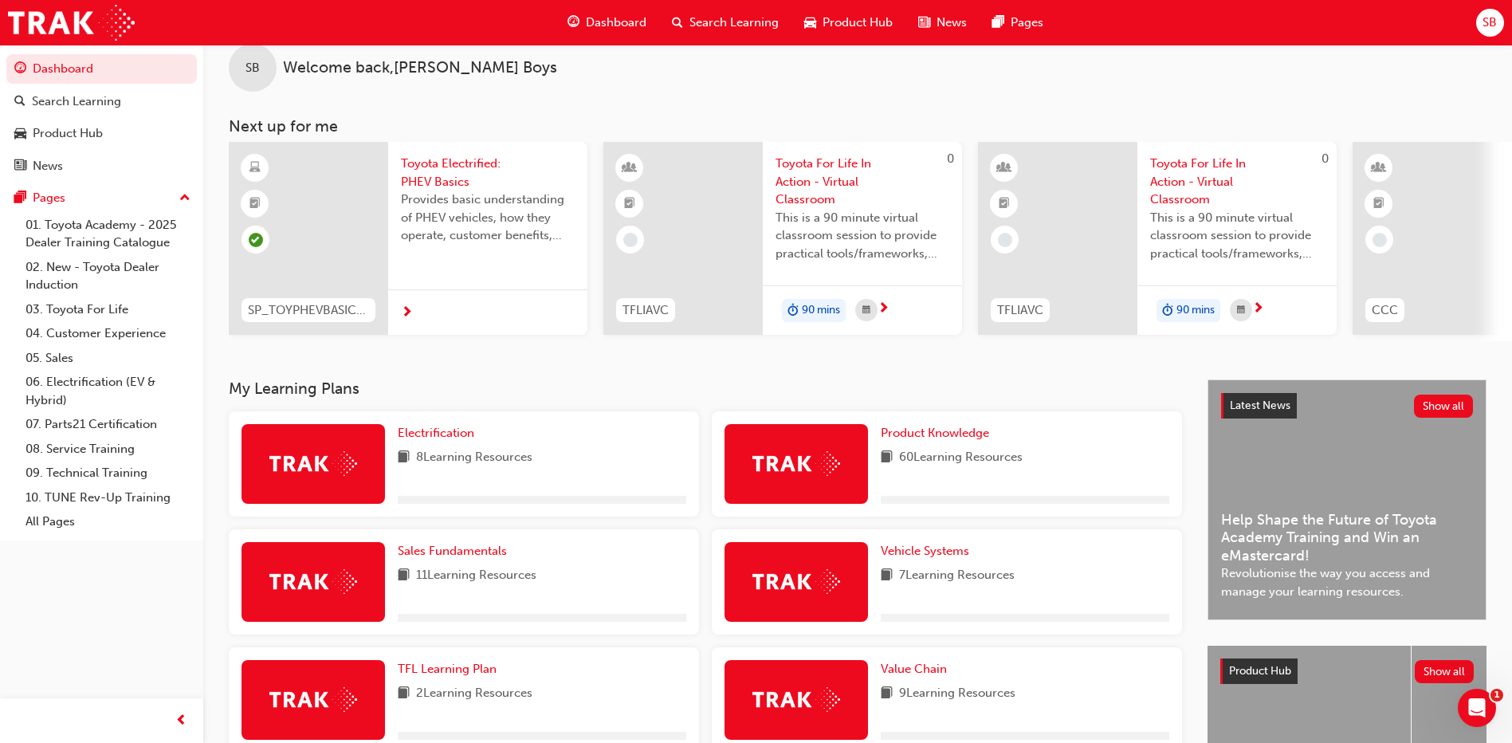
scroll to position [173, 0]
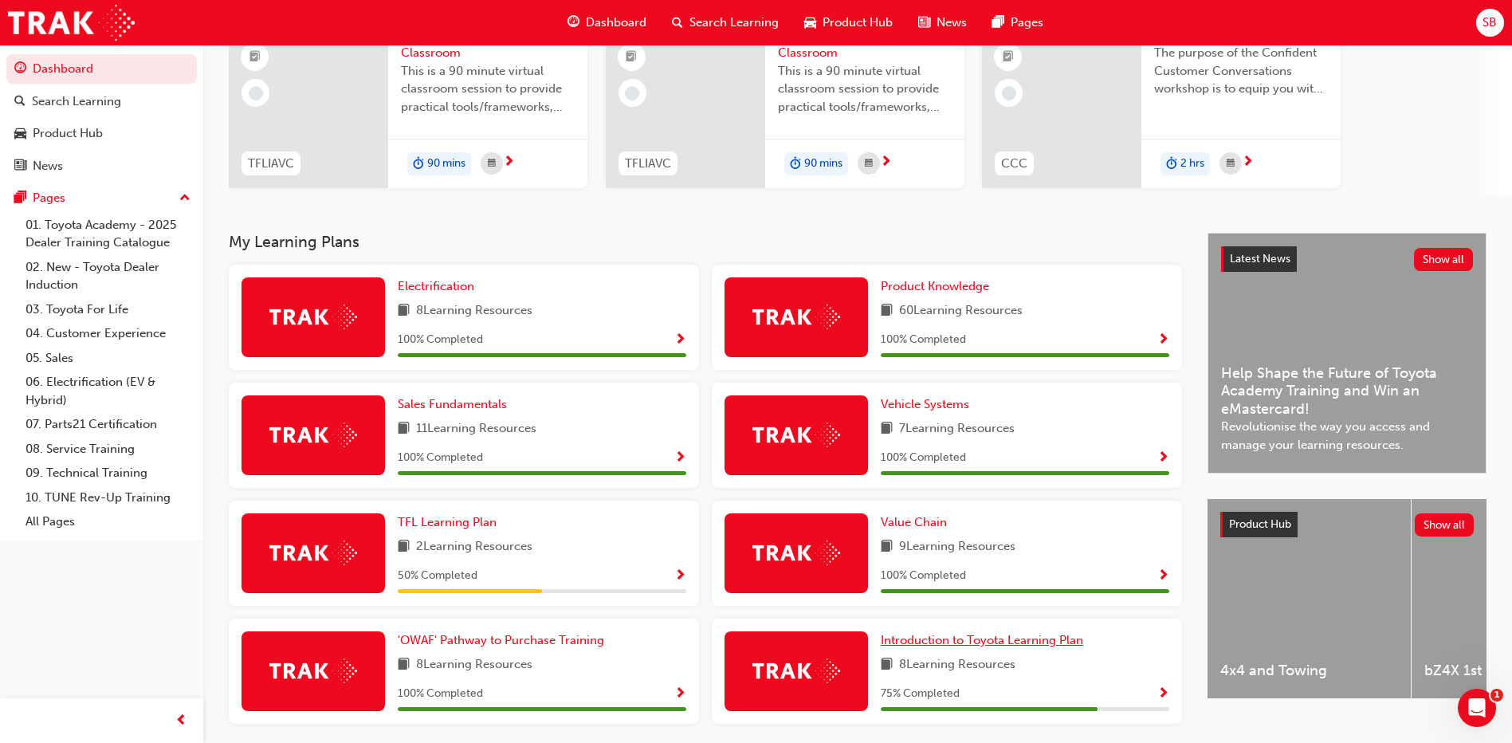
click at [968, 638] on span "Introduction to Toyota Learning Plan" at bounding box center [982, 640] width 202 height 14
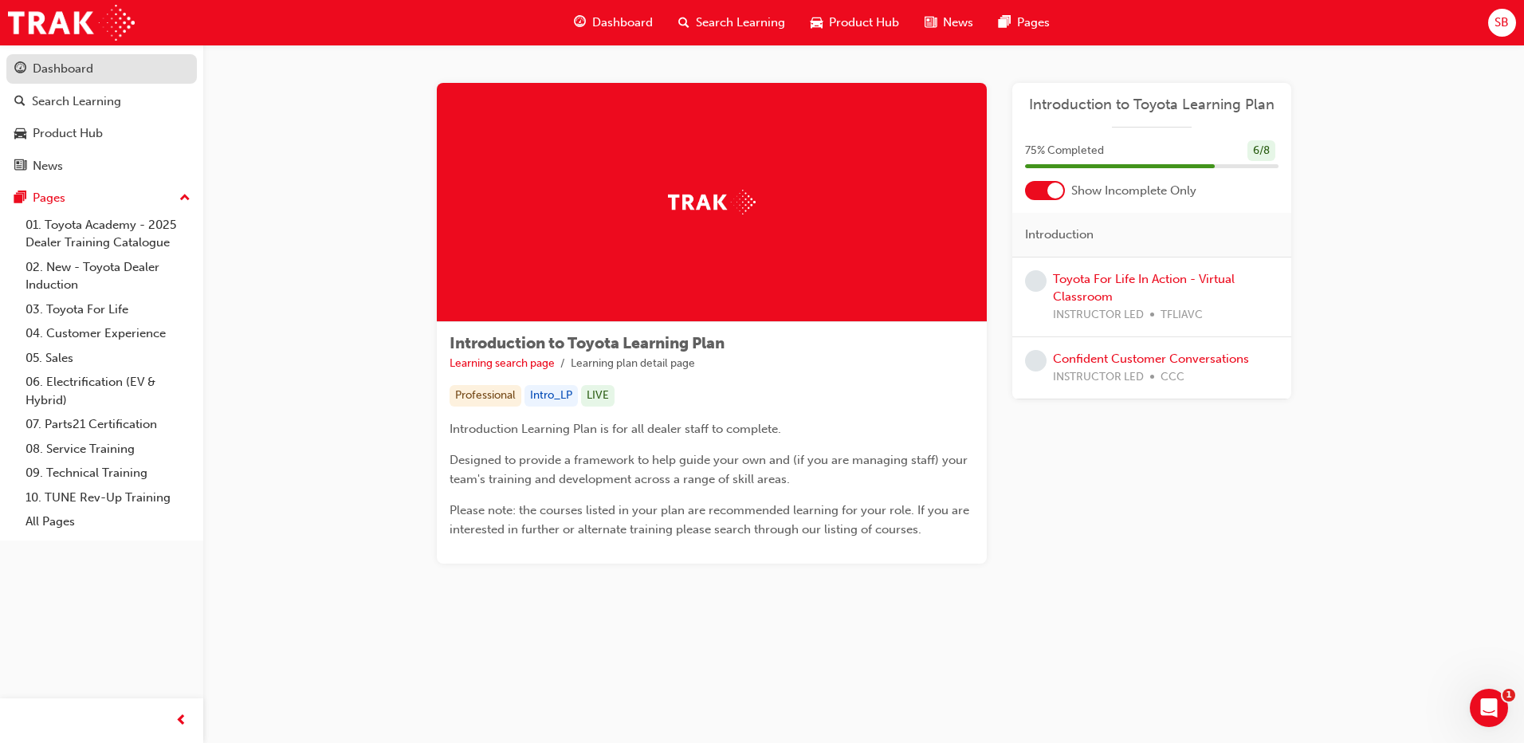
click at [77, 76] on div "Dashboard" at bounding box center [63, 69] width 61 height 18
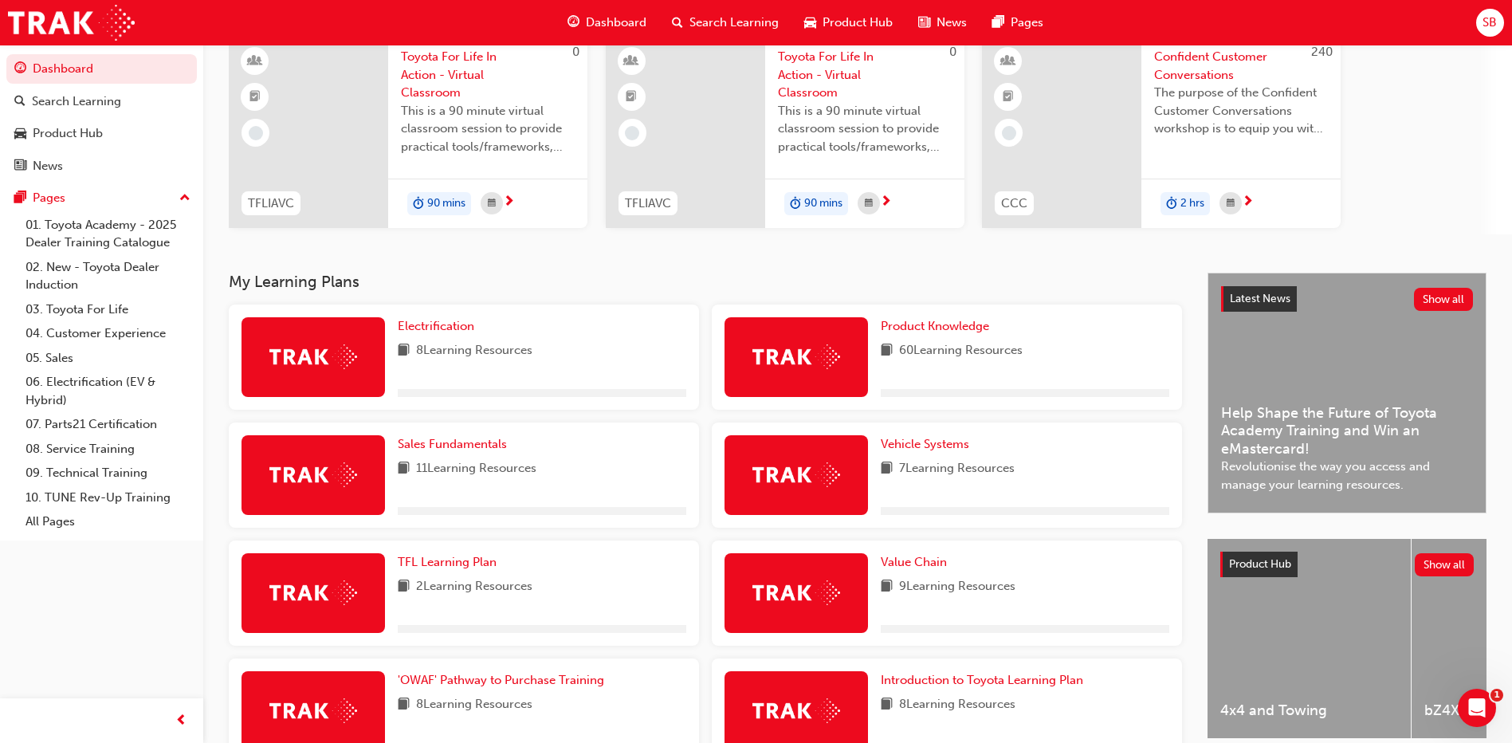
scroll to position [213, 0]
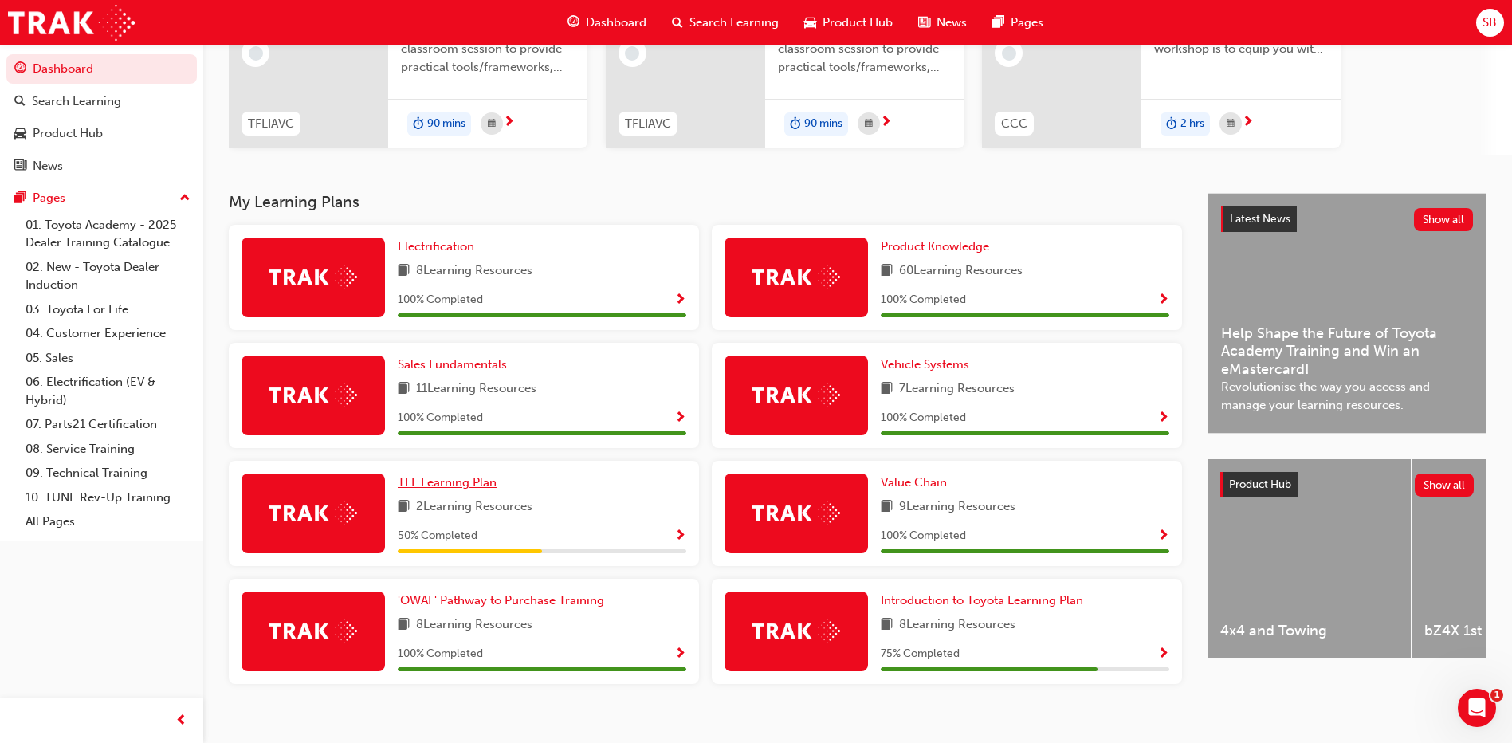
click at [472, 488] on span "TFL Learning Plan" at bounding box center [447, 482] width 99 height 14
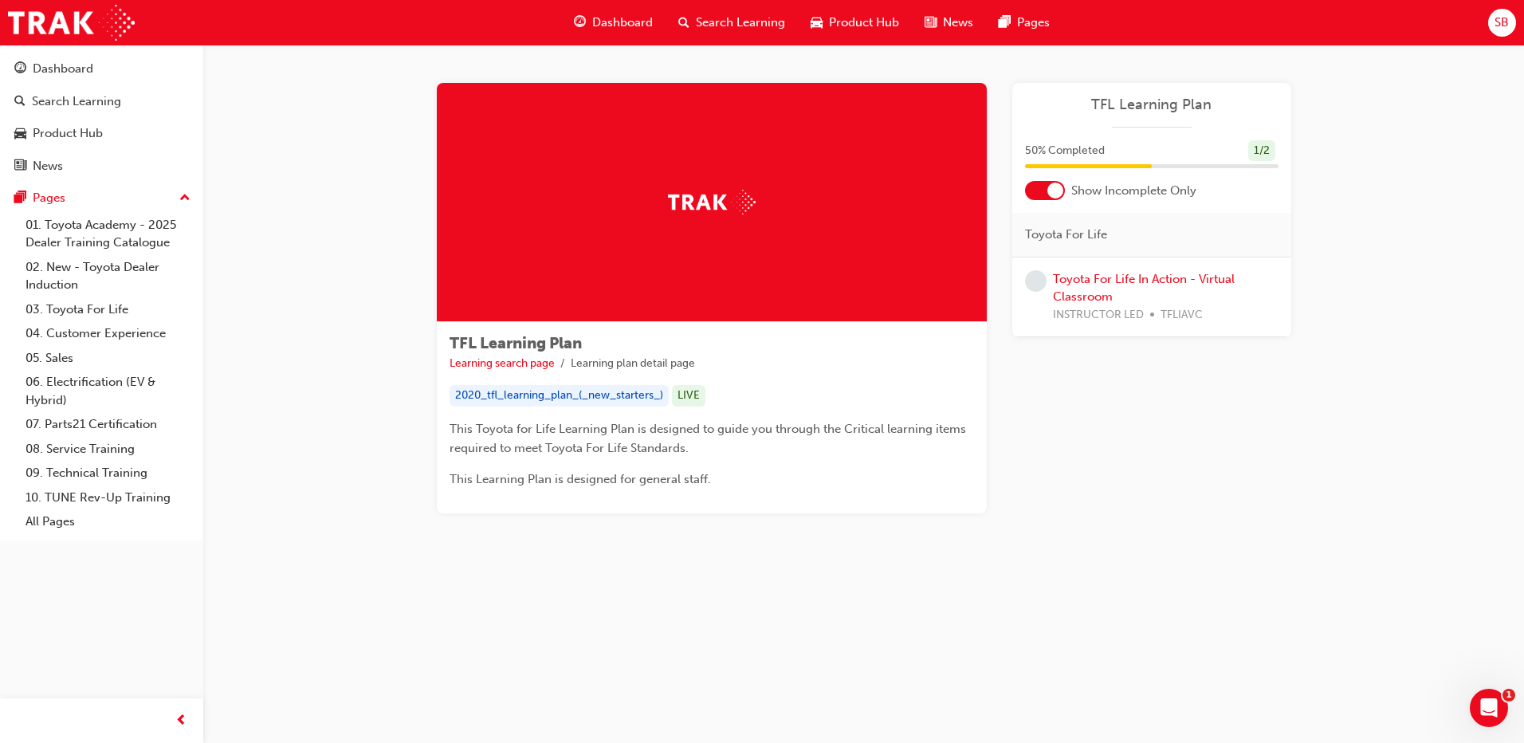
click at [1055, 194] on div at bounding box center [1055, 190] width 16 height 16
click at [1047, 196] on div at bounding box center [1045, 190] width 40 height 19
click at [72, 75] on div "Dashboard" at bounding box center [63, 69] width 61 height 18
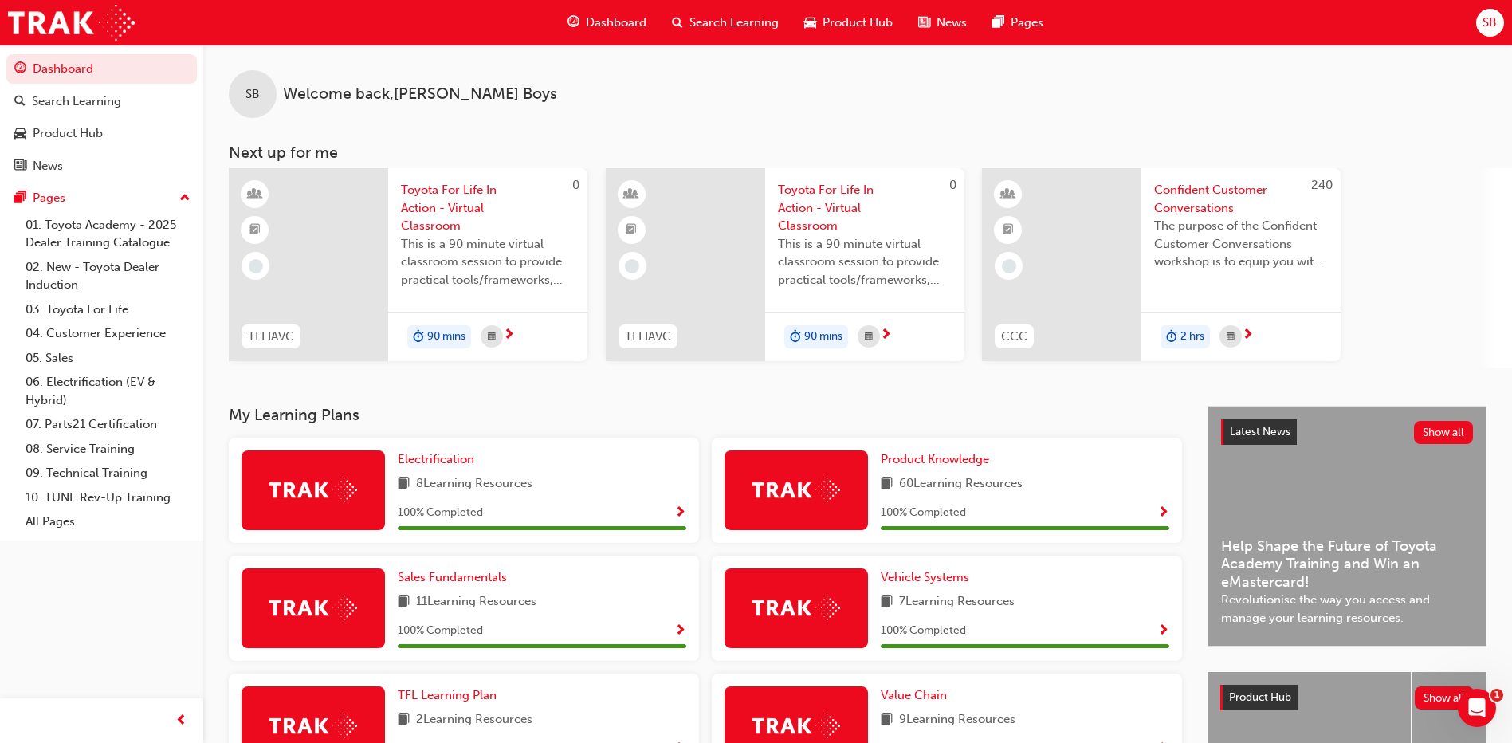
click at [623, 32] on div "Dashboard" at bounding box center [607, 22] width 104 height 33
